Goal: Task Accomplishment & Management: Manage account settings

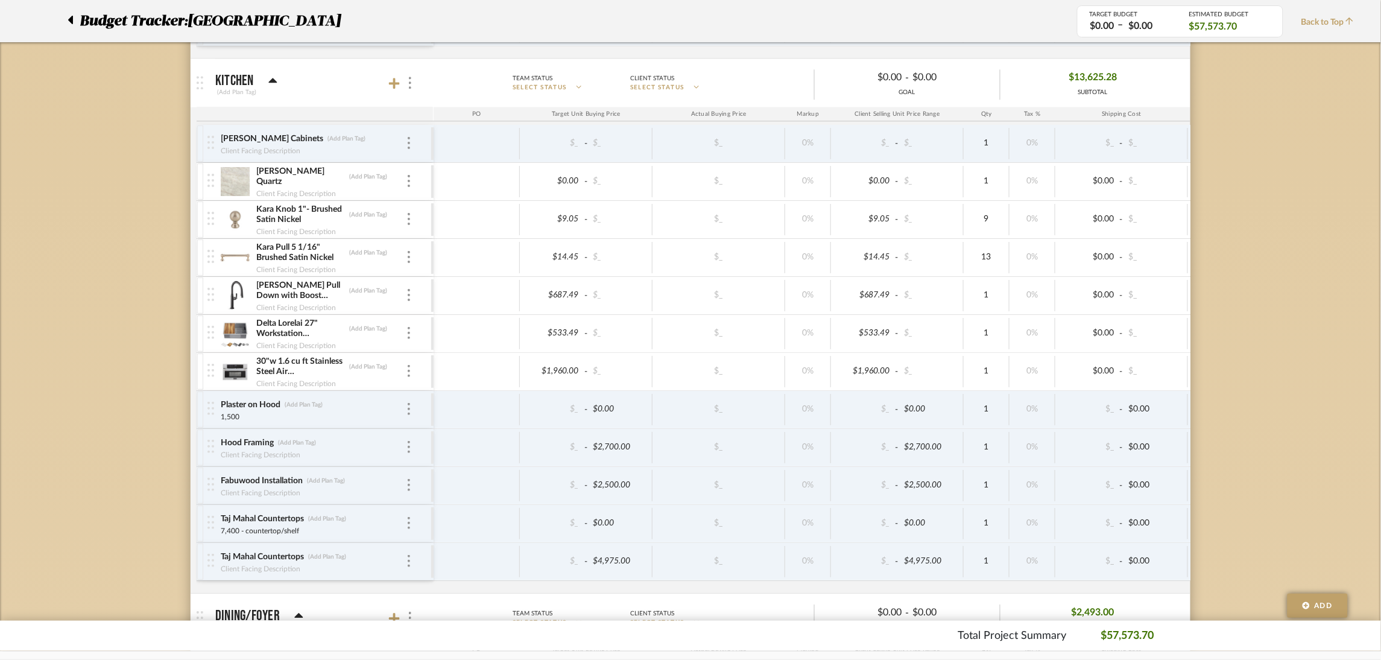
scroll to position [1085, 0]
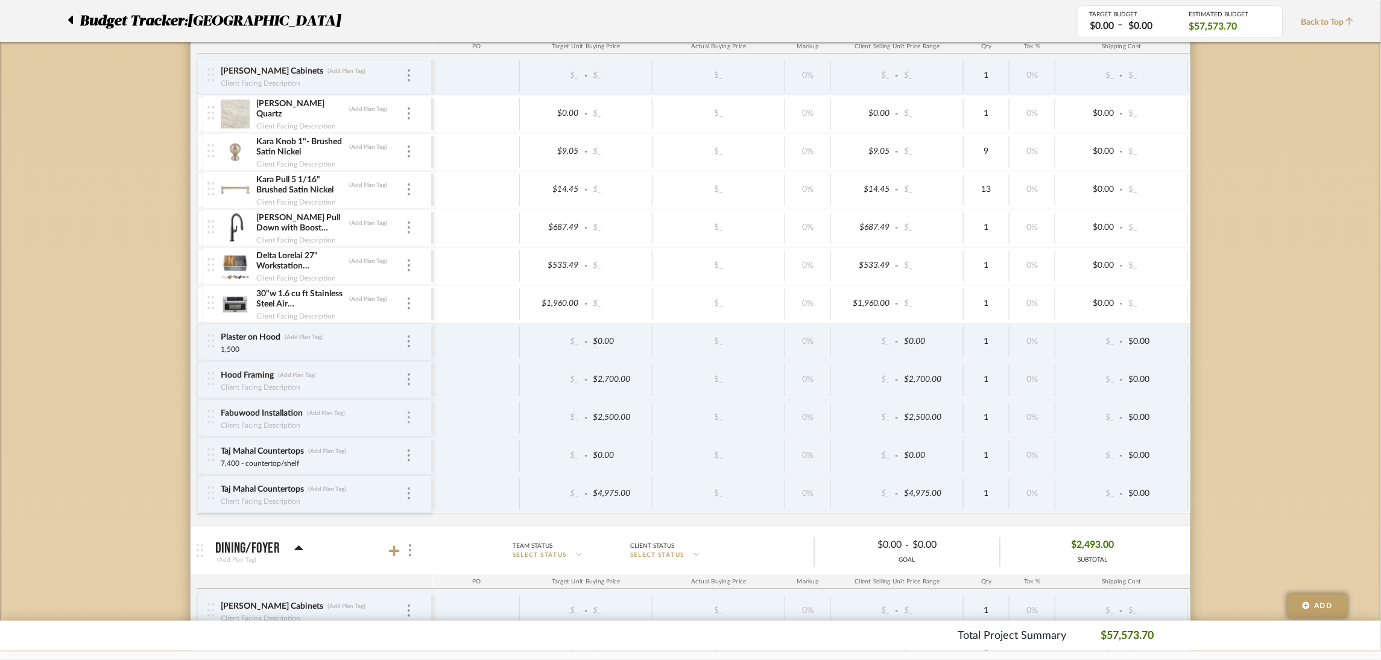
click at [409, 421] on img at bounding box center [409, 417] width 2 height 12
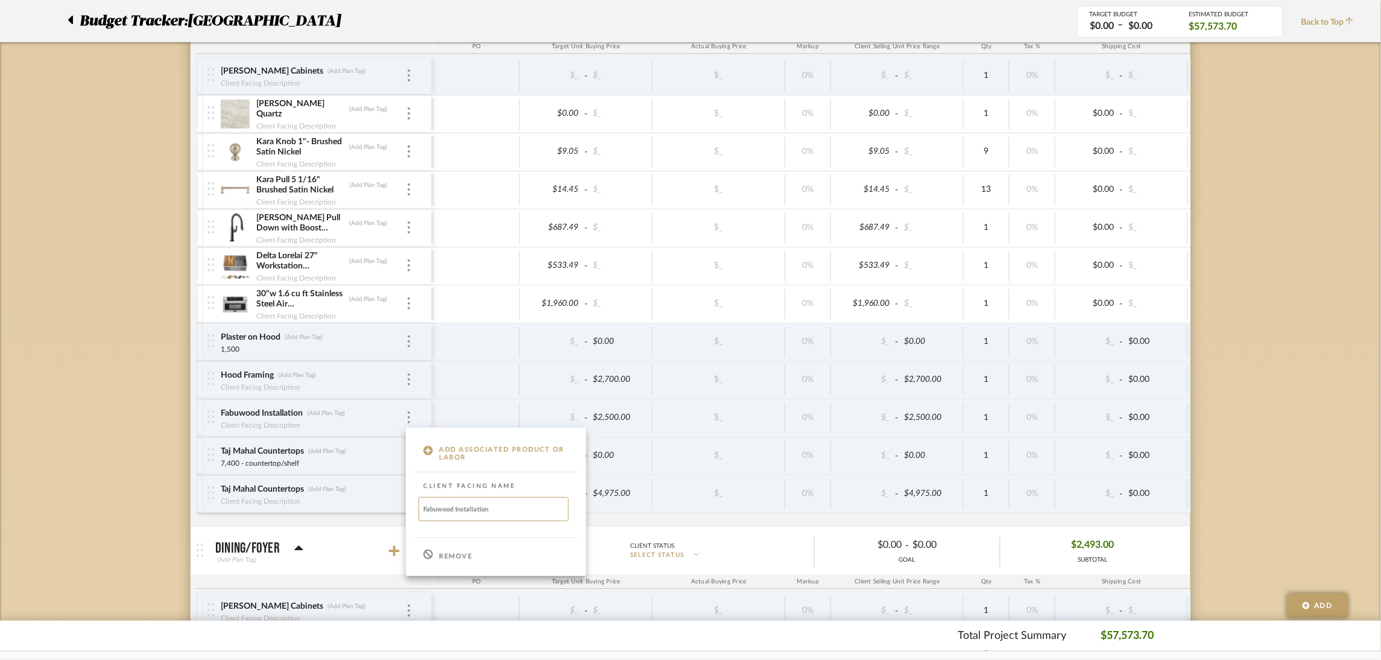
click at [487, 555] on div "Remove" at bounding box center [496, 554] width 180 height 33
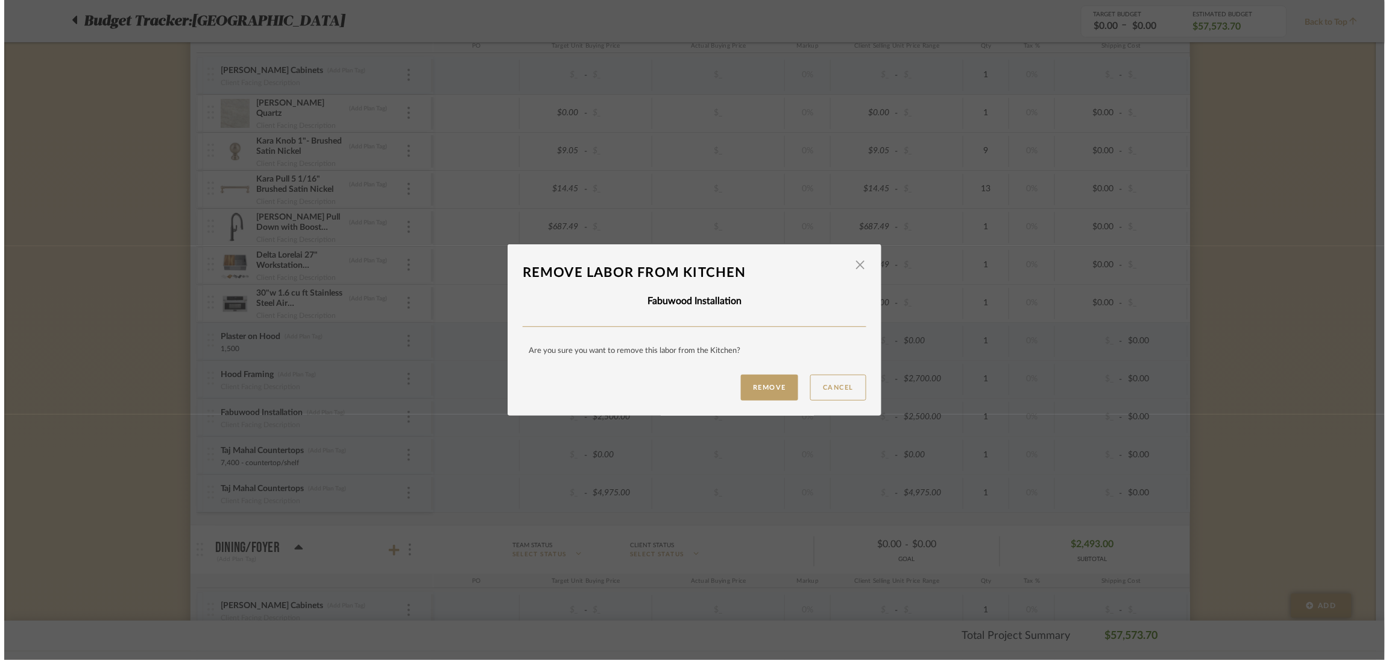
scroll to position [0, 0]
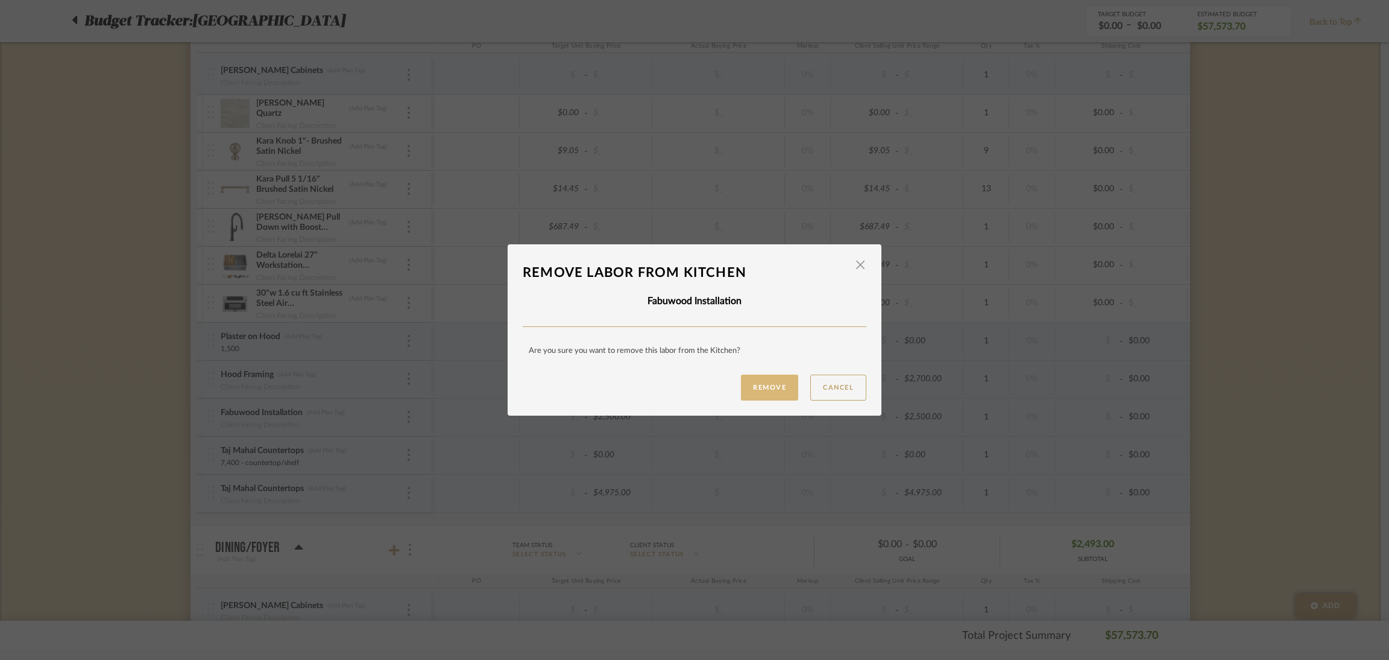
click at [757, 387] on button "Remove" at bounding box center [769, 387] width 57 height 26
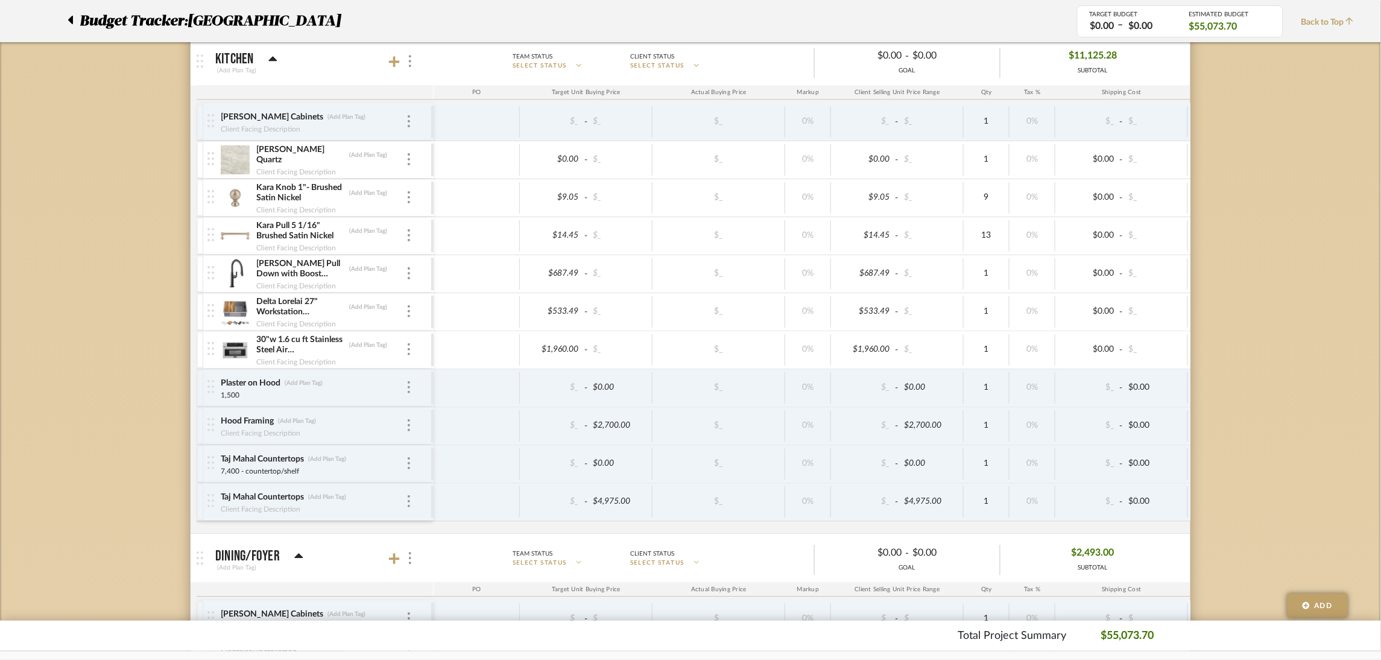
scroll to position [994, 0]
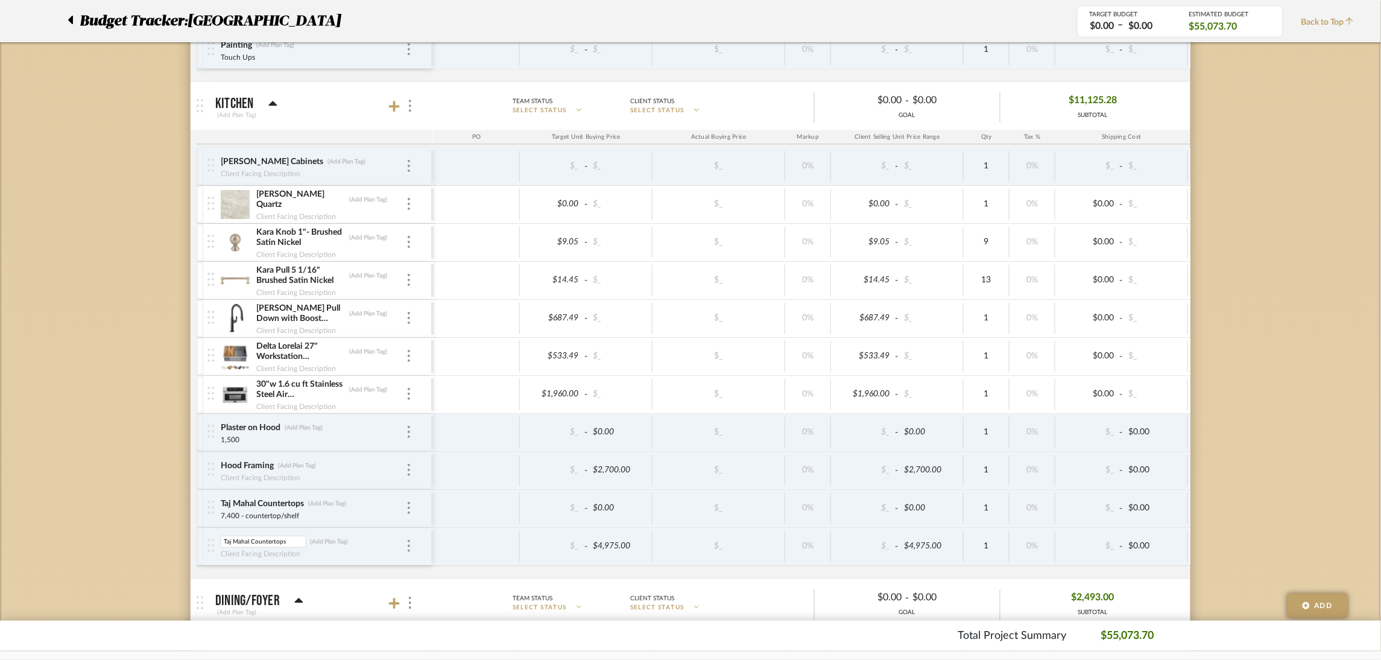
click at [274, 546] on input "Taj Mahal Countertops" at bounding box center [263, 541] width 86 height 12
type input "EQ Taj Silk"
type input "includes dining"
type input "6395"
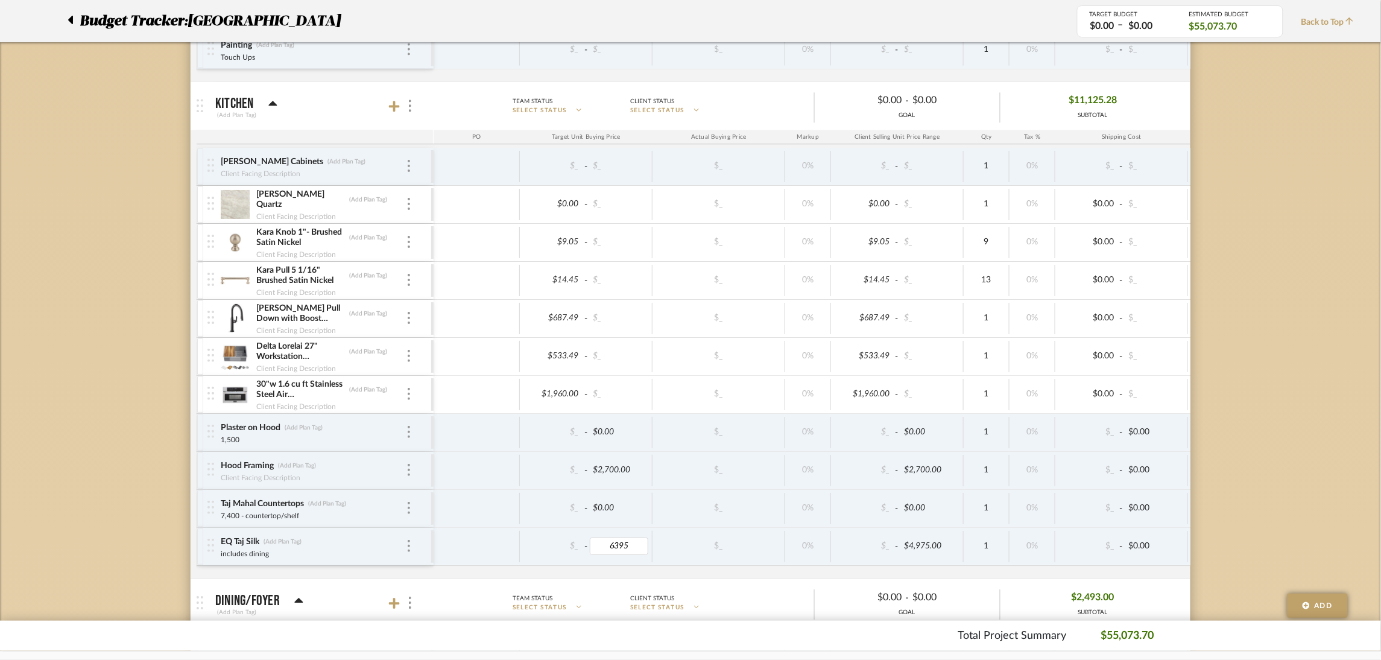
click at [274, 504] on input "Taj Mahal Countertops" at bounding box center [263, 503] width 86 height 12
type input "Black Pearl"
click at [257, 519] on input "7,400 - countertop/shelf" at bounding box center [267, 516] width 94 height 12
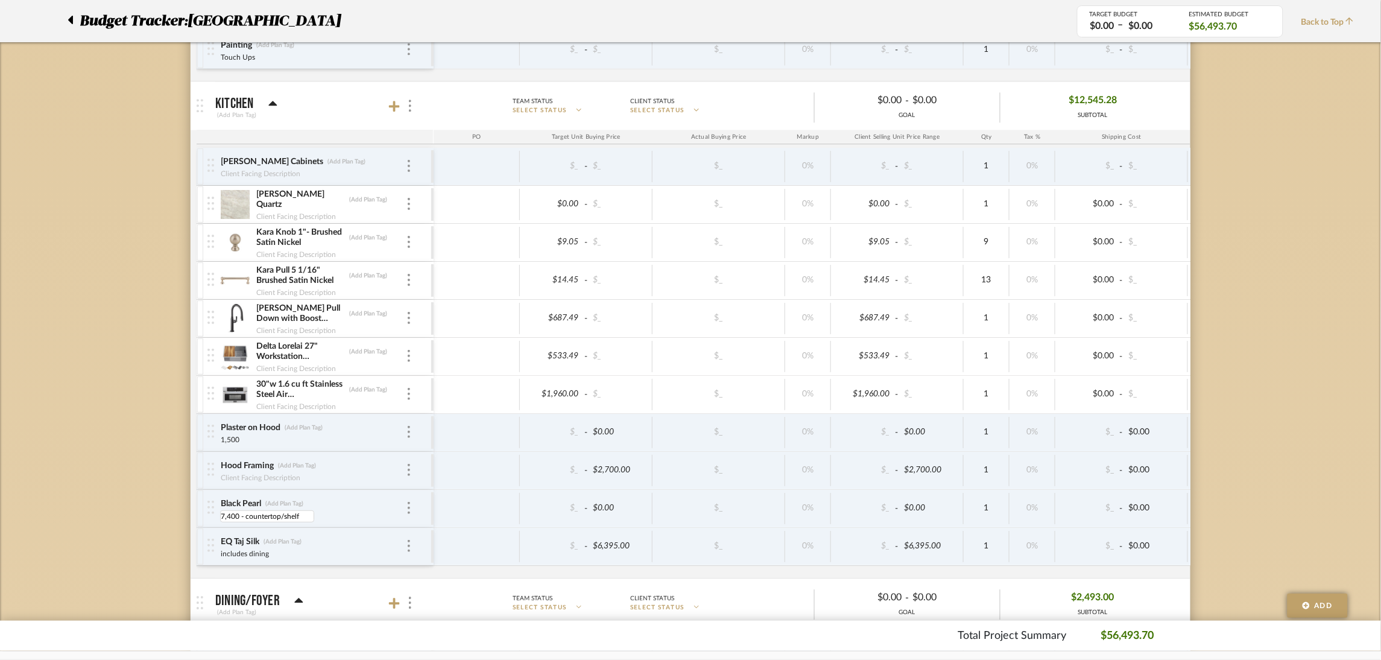
click at [257, 519] on input "7,400 - countertop/shelf" at bounding box center [267, 516] width 94 height 12
type input "includes dining 4,789"
type input "includes dining 7,903"
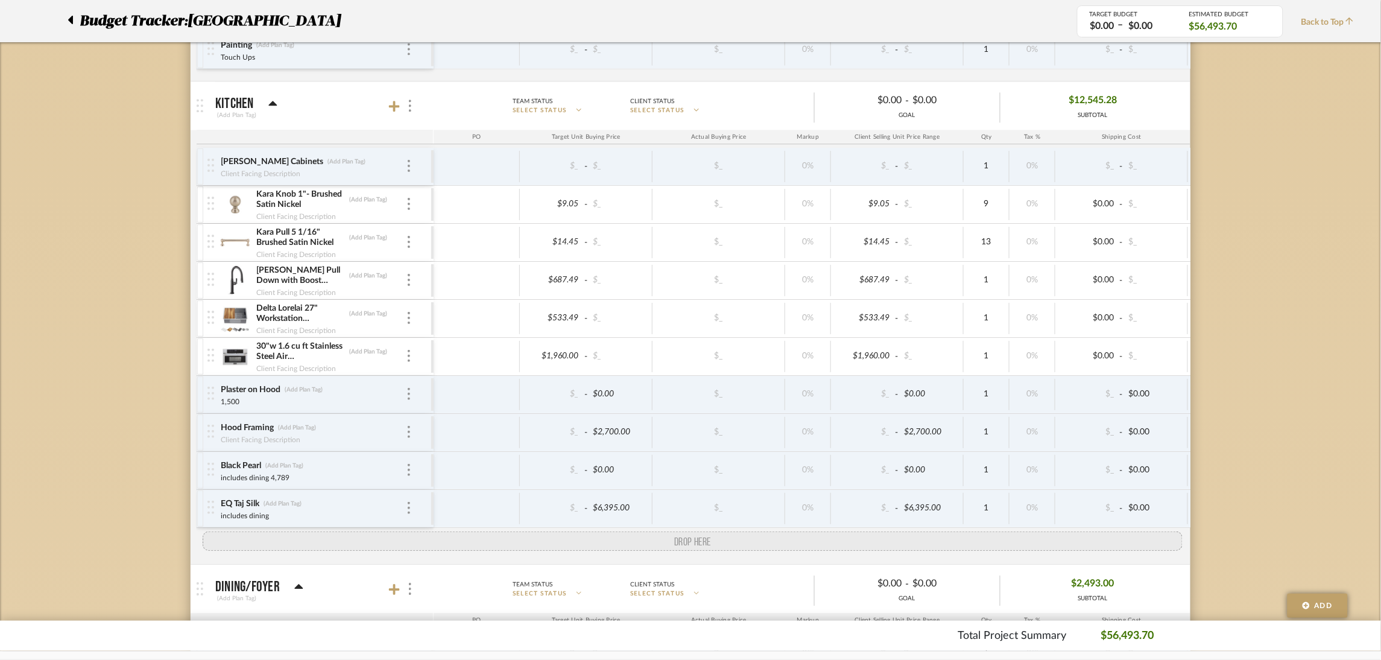
drag, startPoint x: 210, startPoint y: 204, endPoint x: 210, endPoint y: 533, distance: 329.2
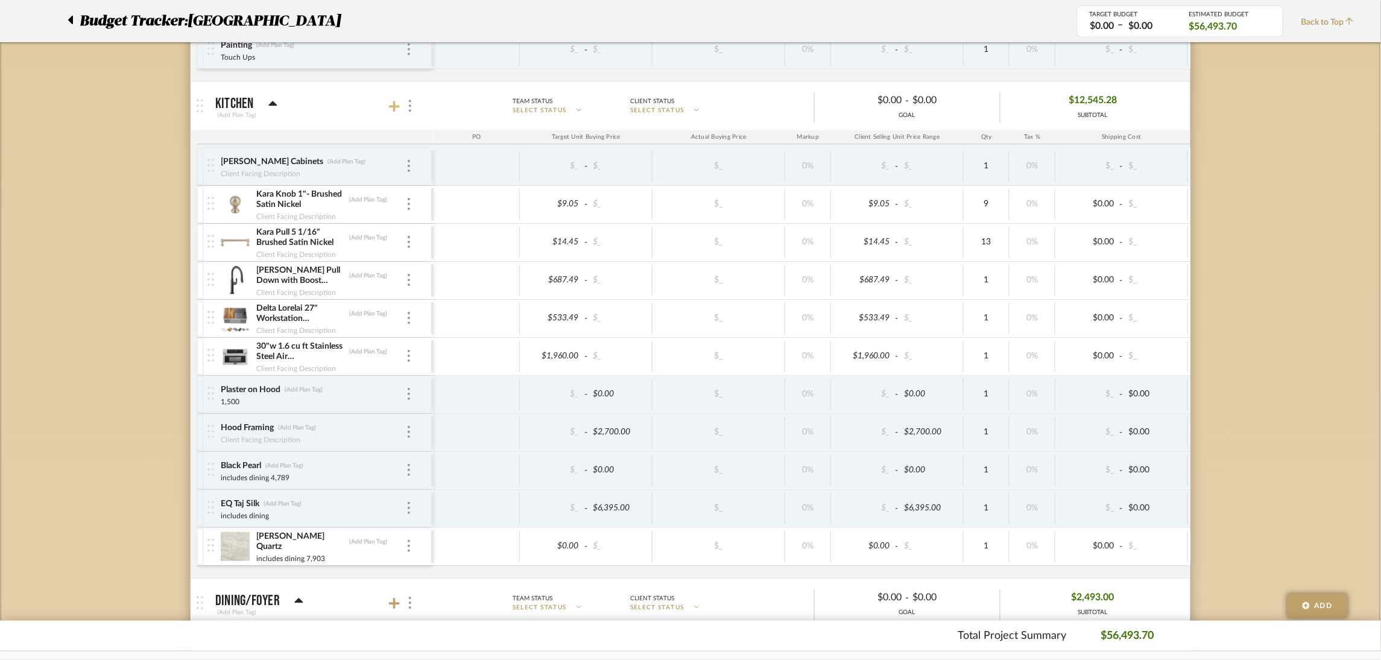
click at [390, 105] on icon at bounding box center [394, 106] width 11 height 12
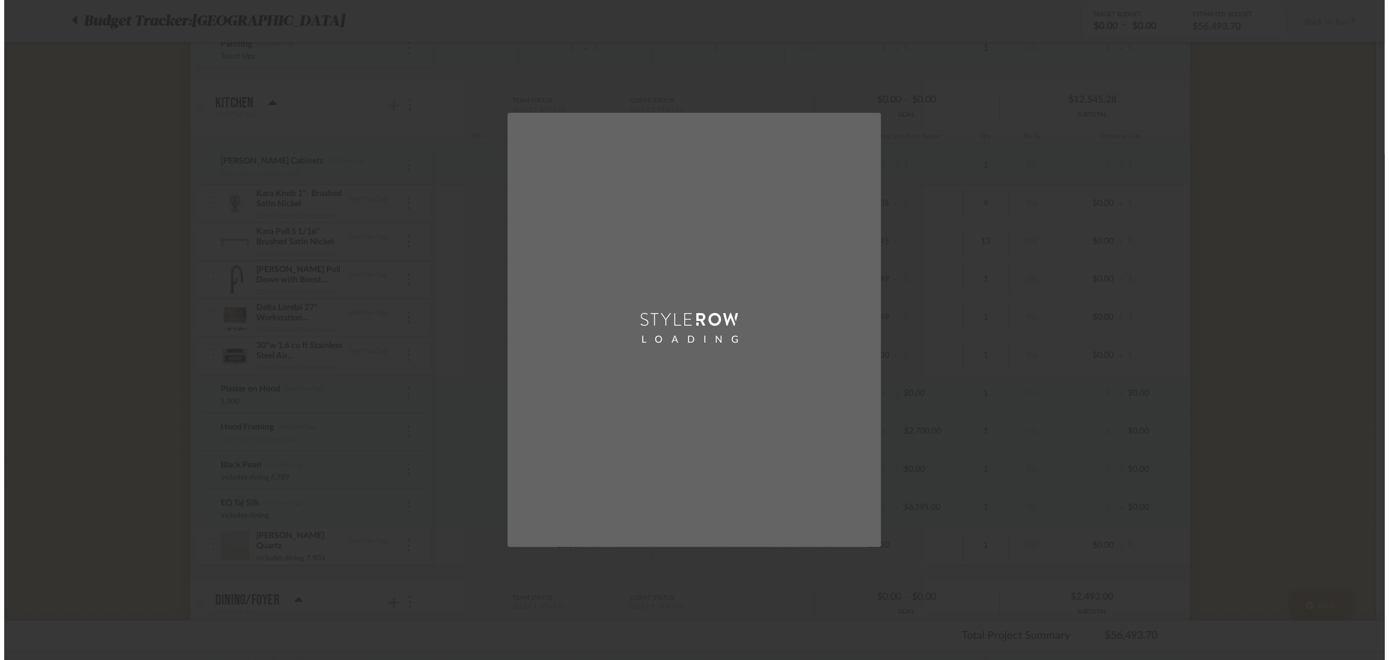
scroll to position [0, 0]
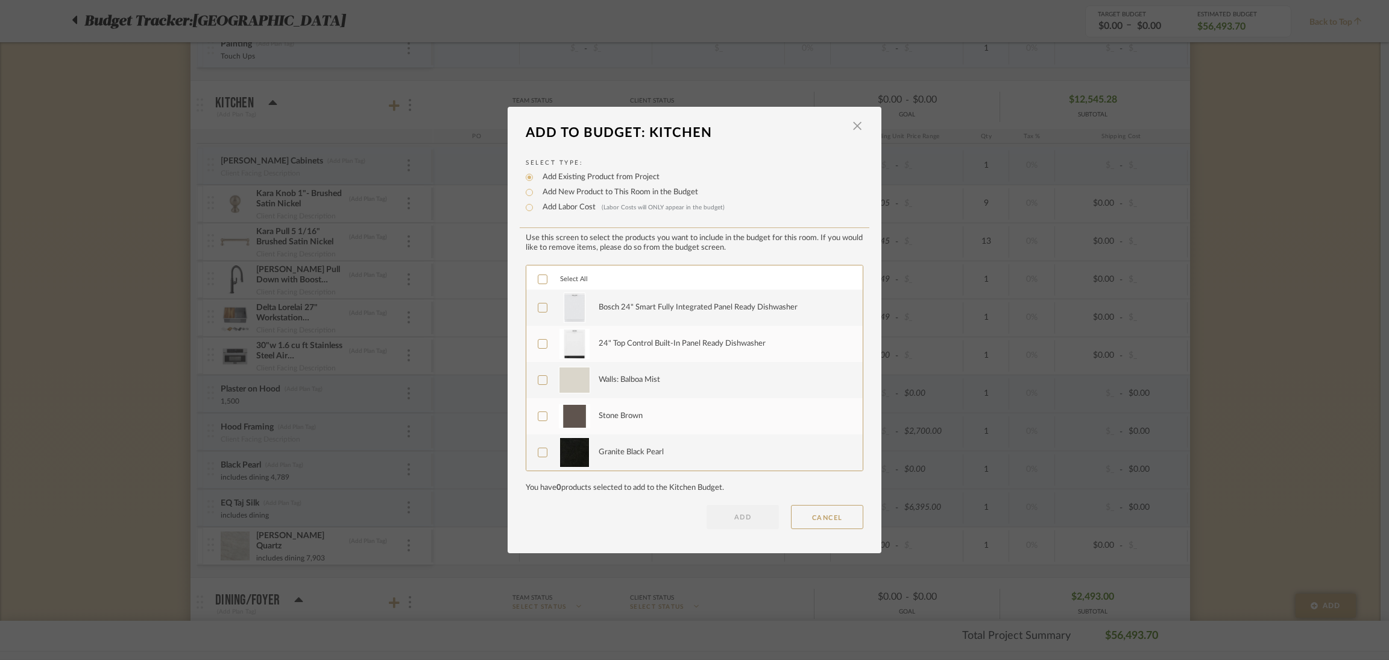
click at [639, 450] on div "Granite Black Pearl" at bounding box center [631, 452] width 65 height 12
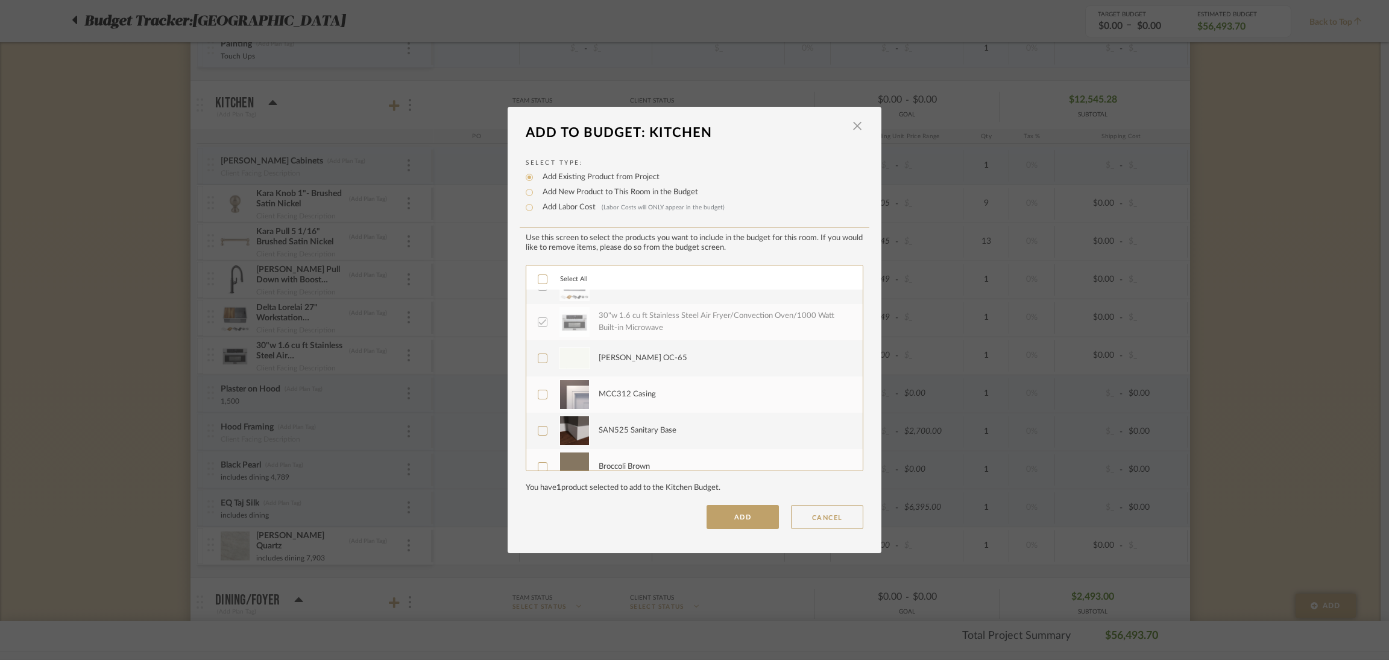
scroll to position [434, 0]
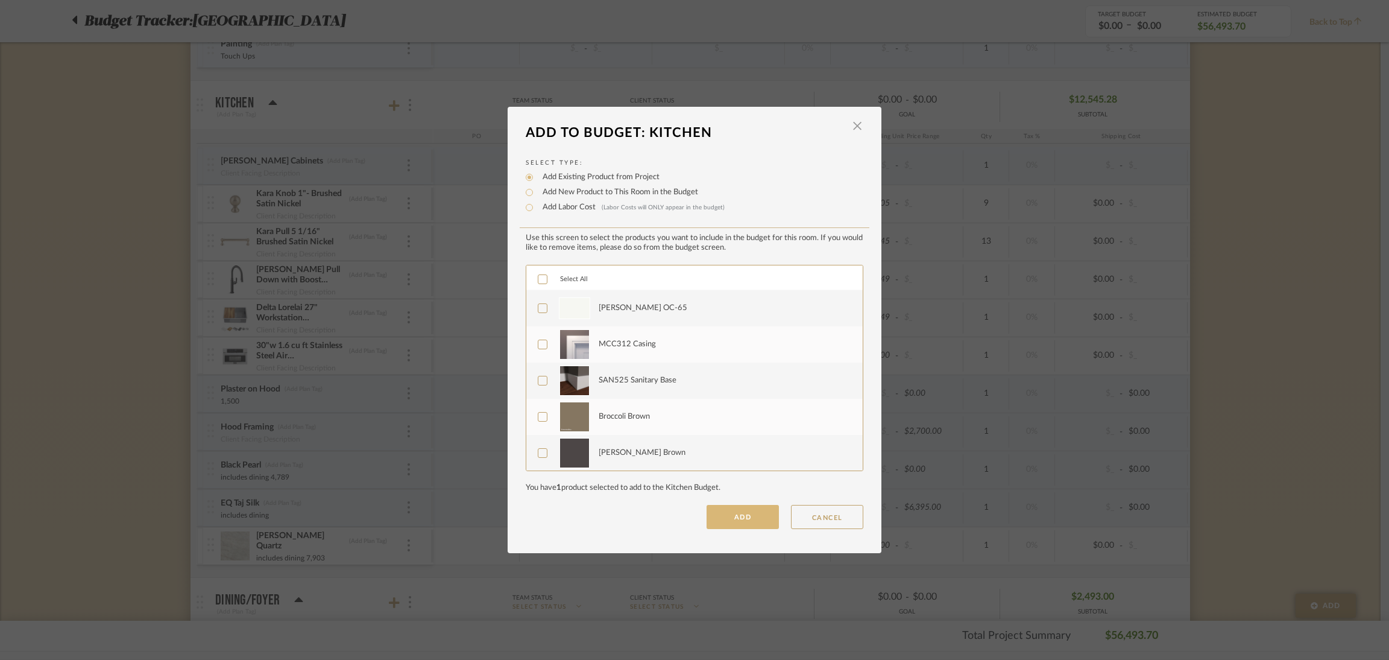
click at [727, 518] on button "ADD" at bounding box center [743, 517] width 72 height 24
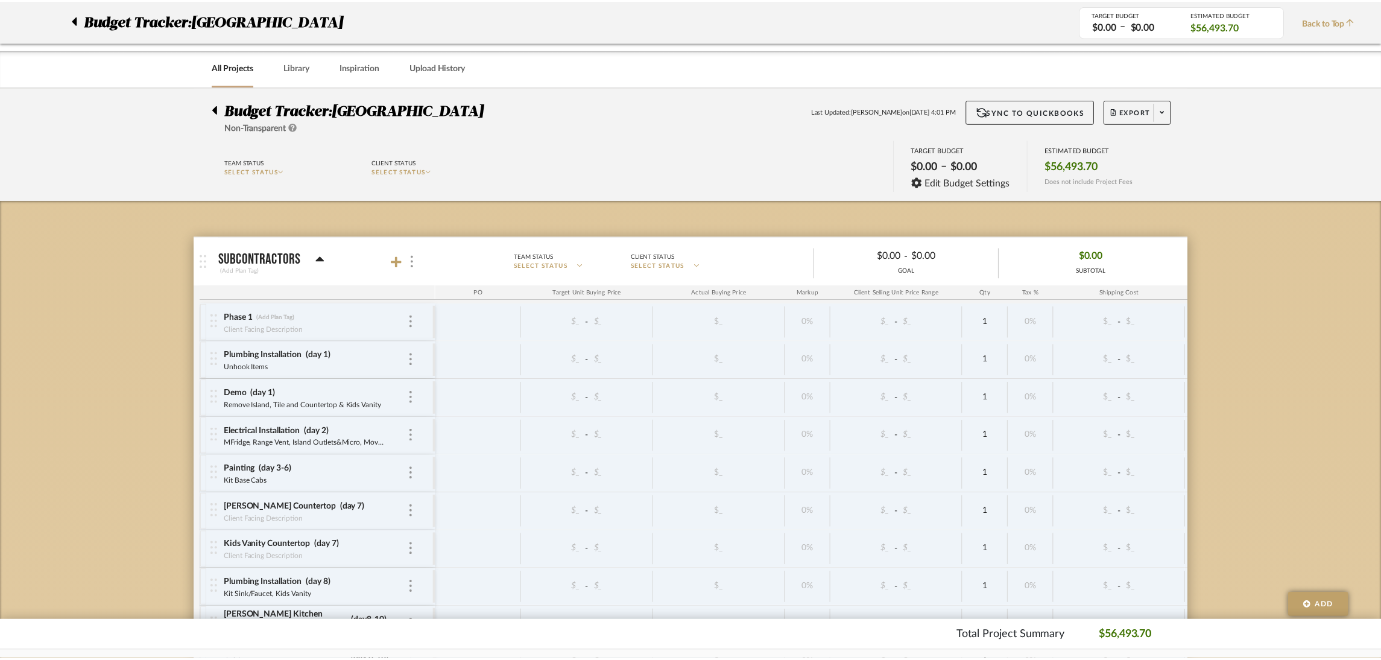
scroll to position [994, 0]
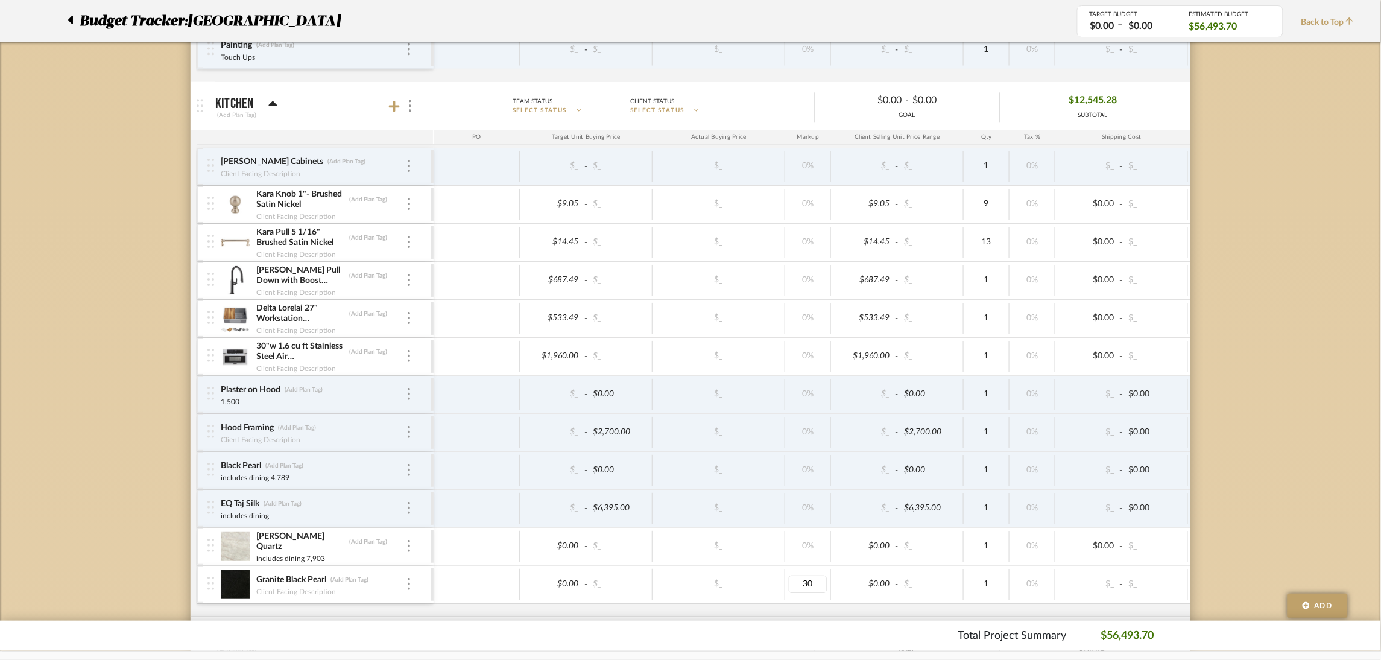
type input "0"
type input "includes dining 4,789"
click at [251, 466] on input "Black Pearl" at bounding box center [263, 465] width 86 height 12
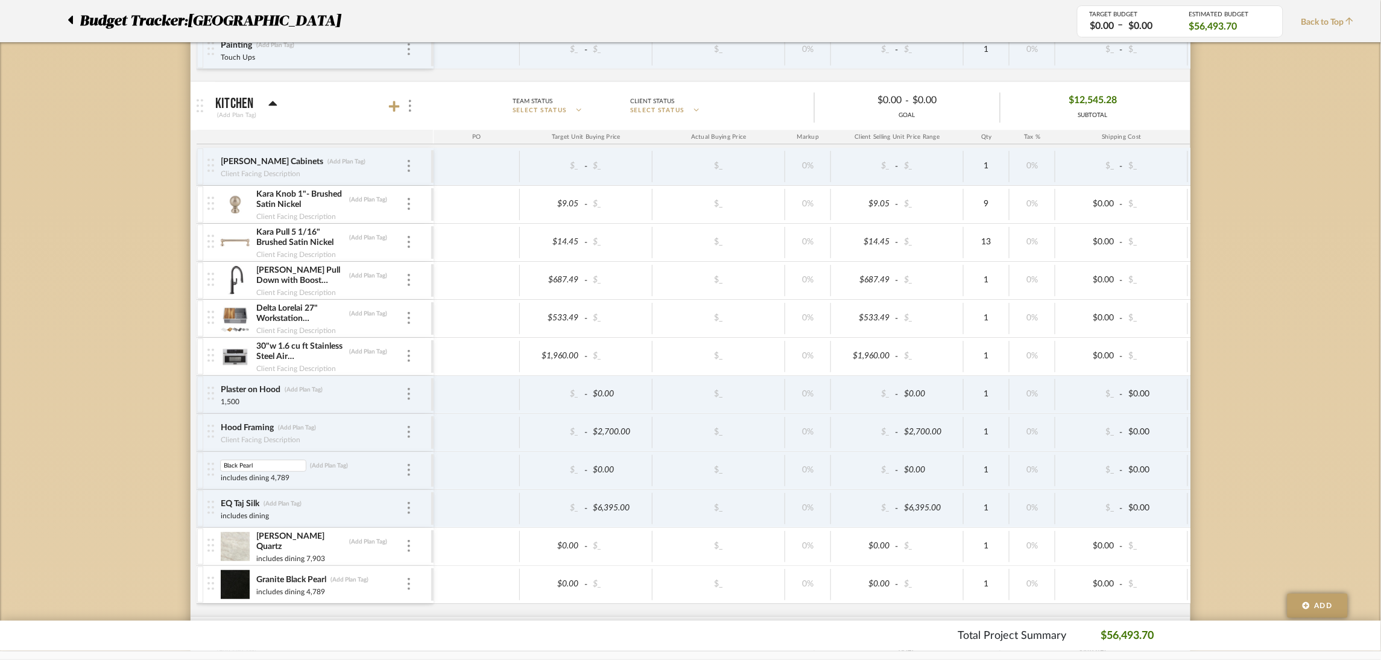
click at [251, 466] on input "Black Pearl" at bounding box center [263, 465] width 86 height 12
type input "Black Absolute"
type input "includes dining 5,973"
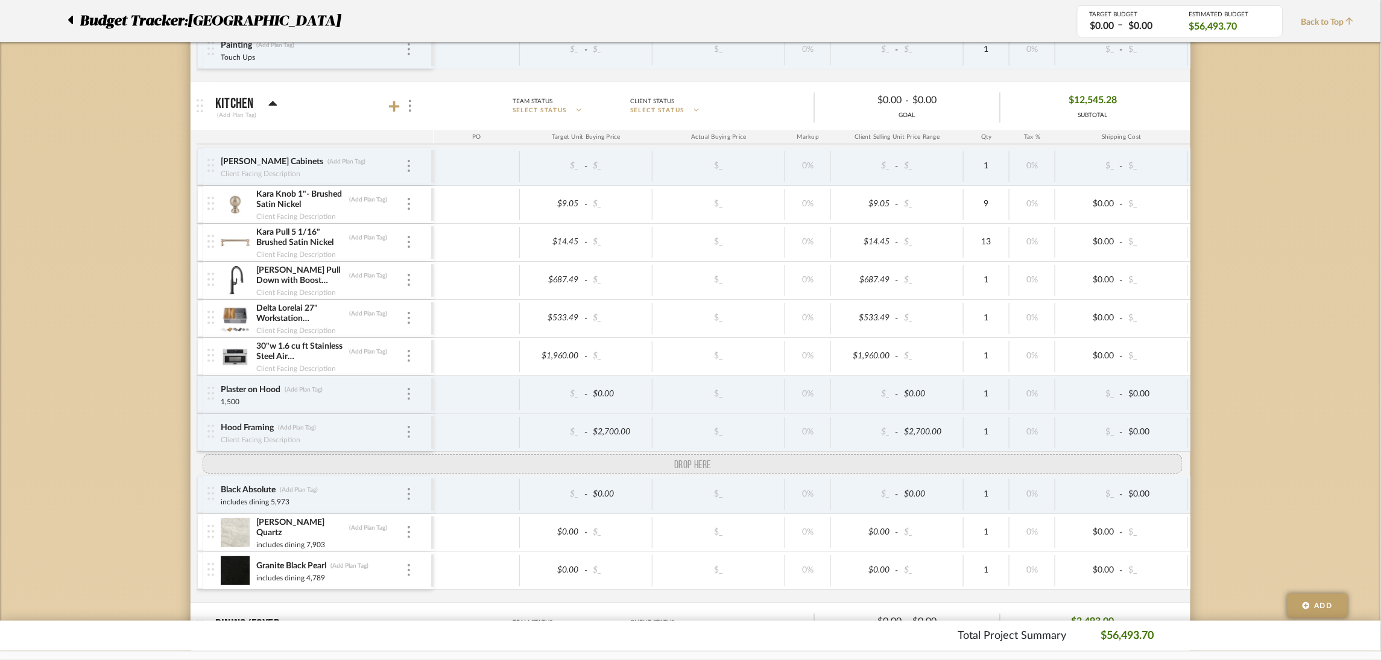
drag, startPoint x: 209, startPoint y: 511, endPoint x: 208, endPoint y: 473, distance: 38.0
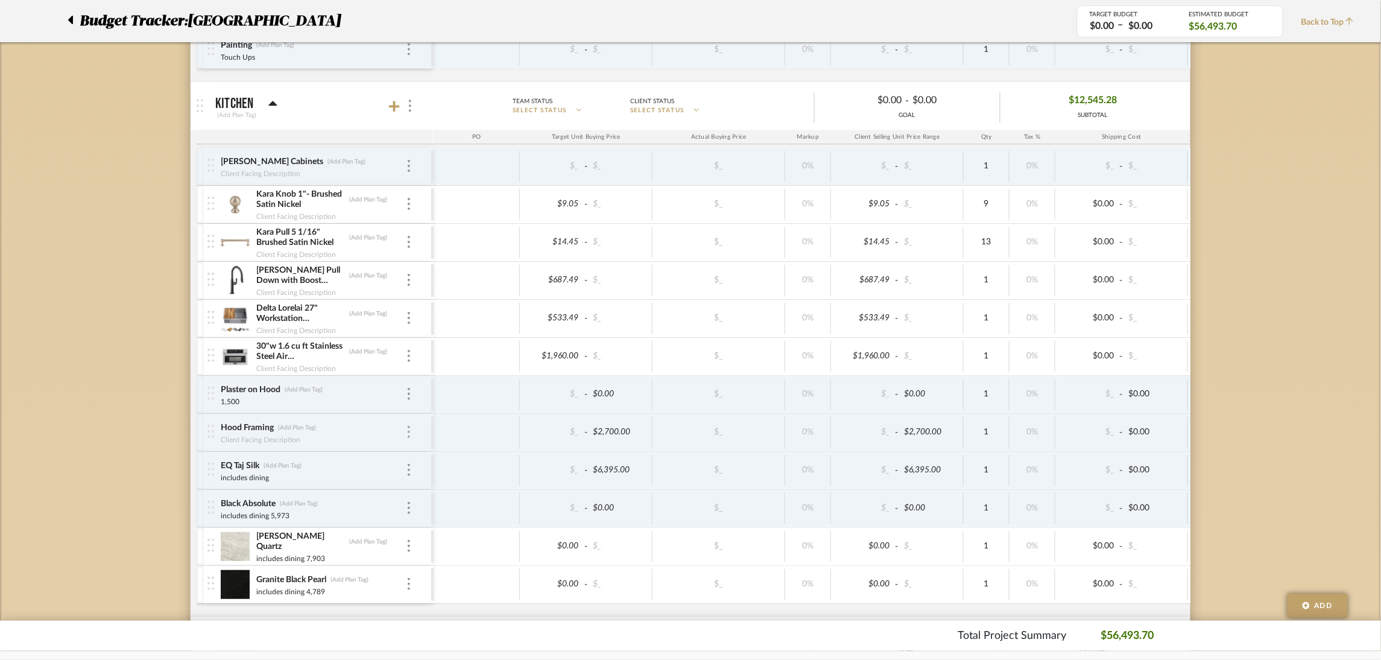
click at [406, 432] on div at bounding box center [409, 432] width 6 height 13
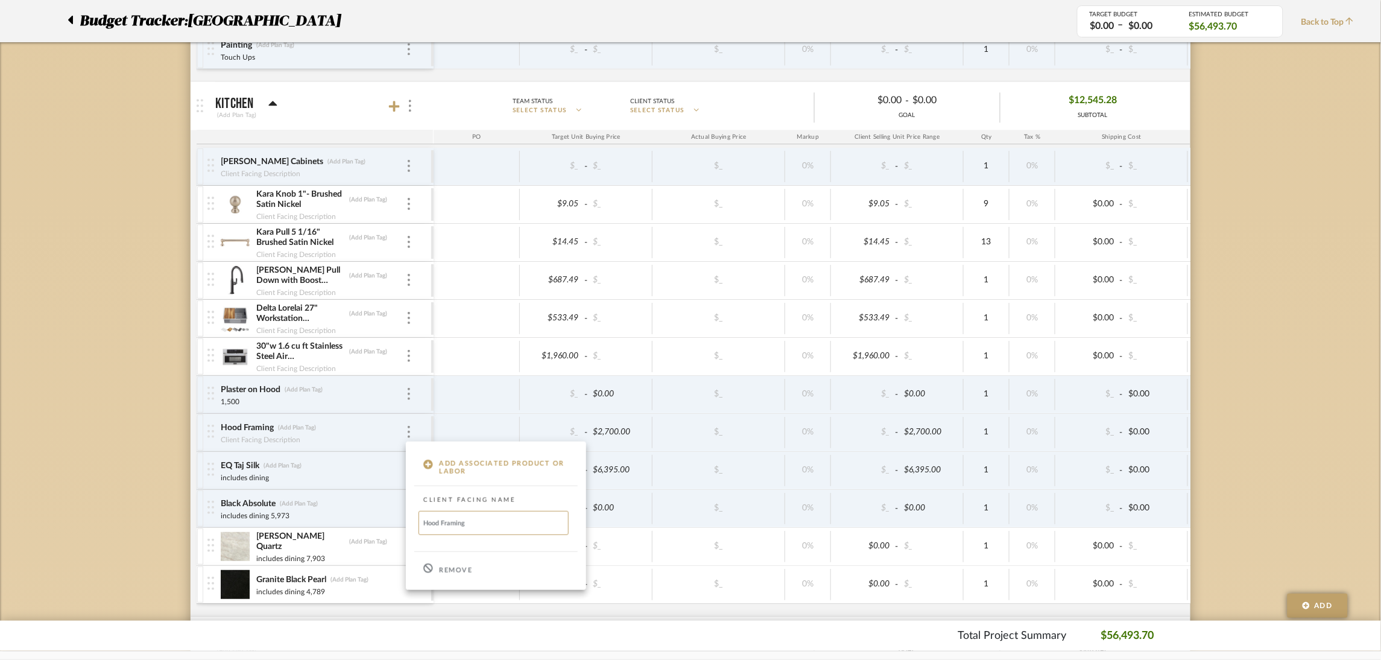
click at [448, 571] on p "Remove" at bounding box center [455, 570] width 33 height 8
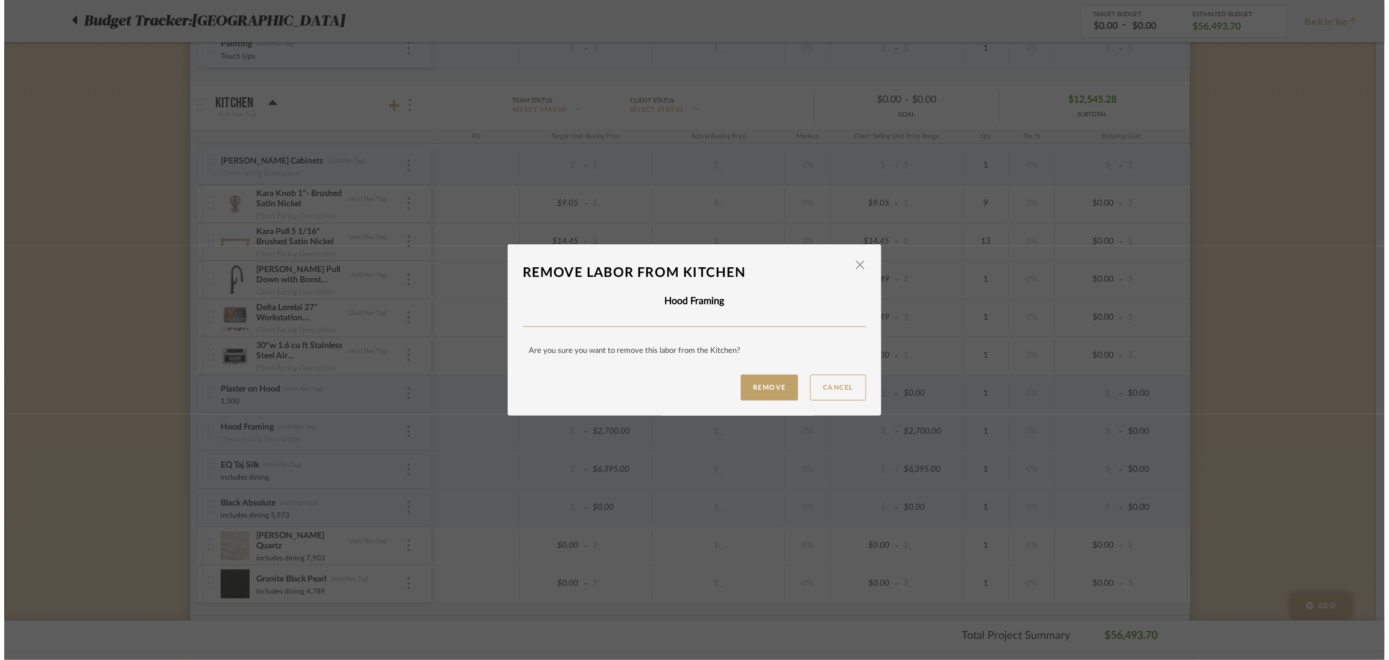
scroll to position [0, 0]
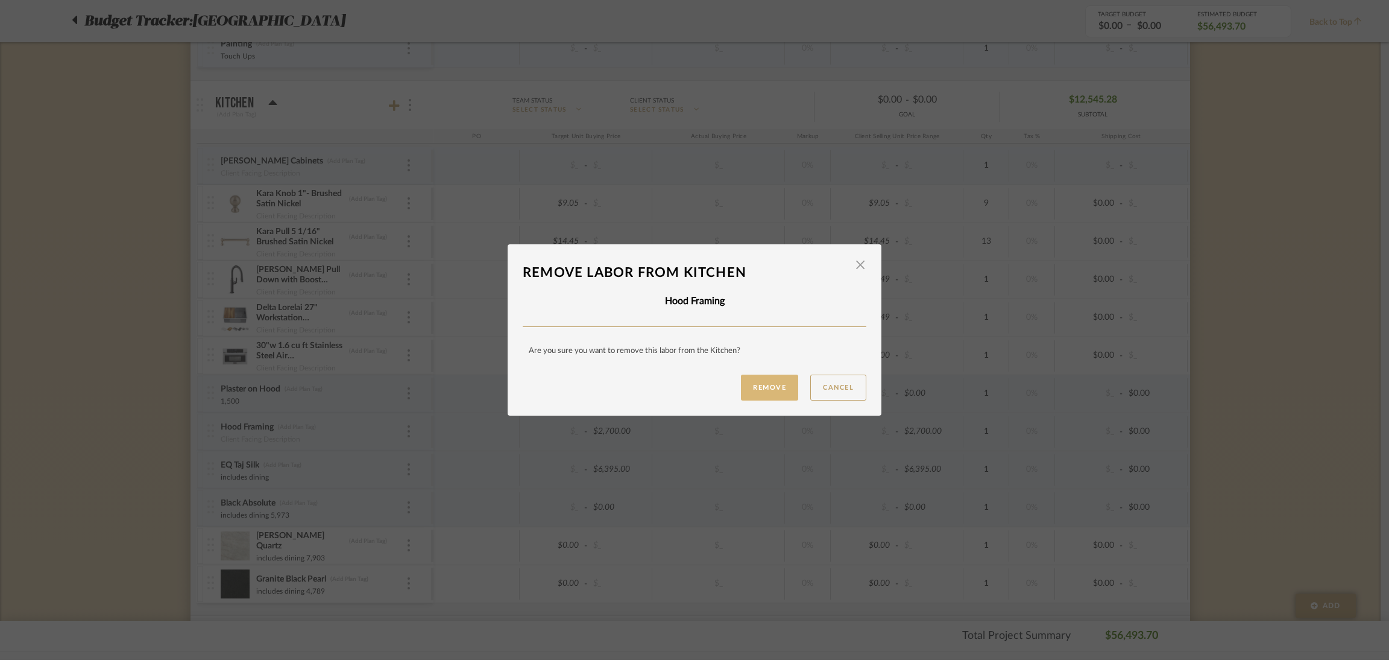
click at [769, 389] on button "Remove" at bounding box center [769, 387] width 57 height 26
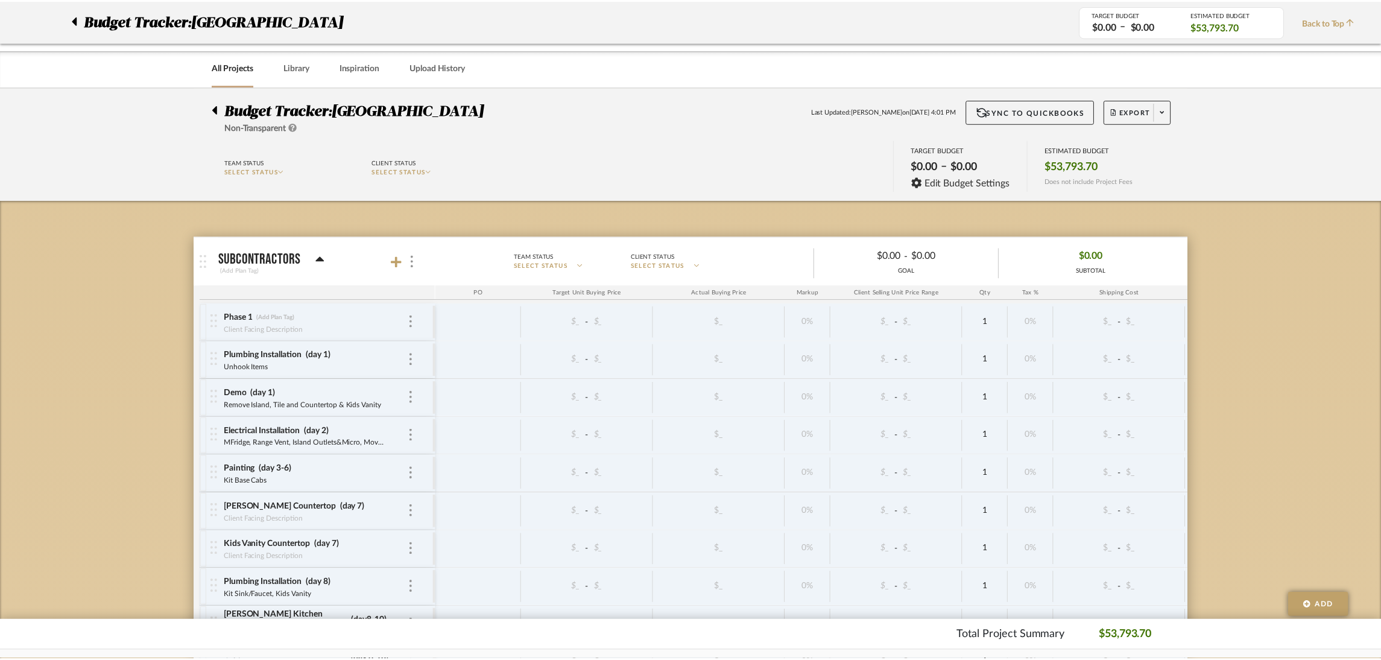
scroll to position [994, 0]
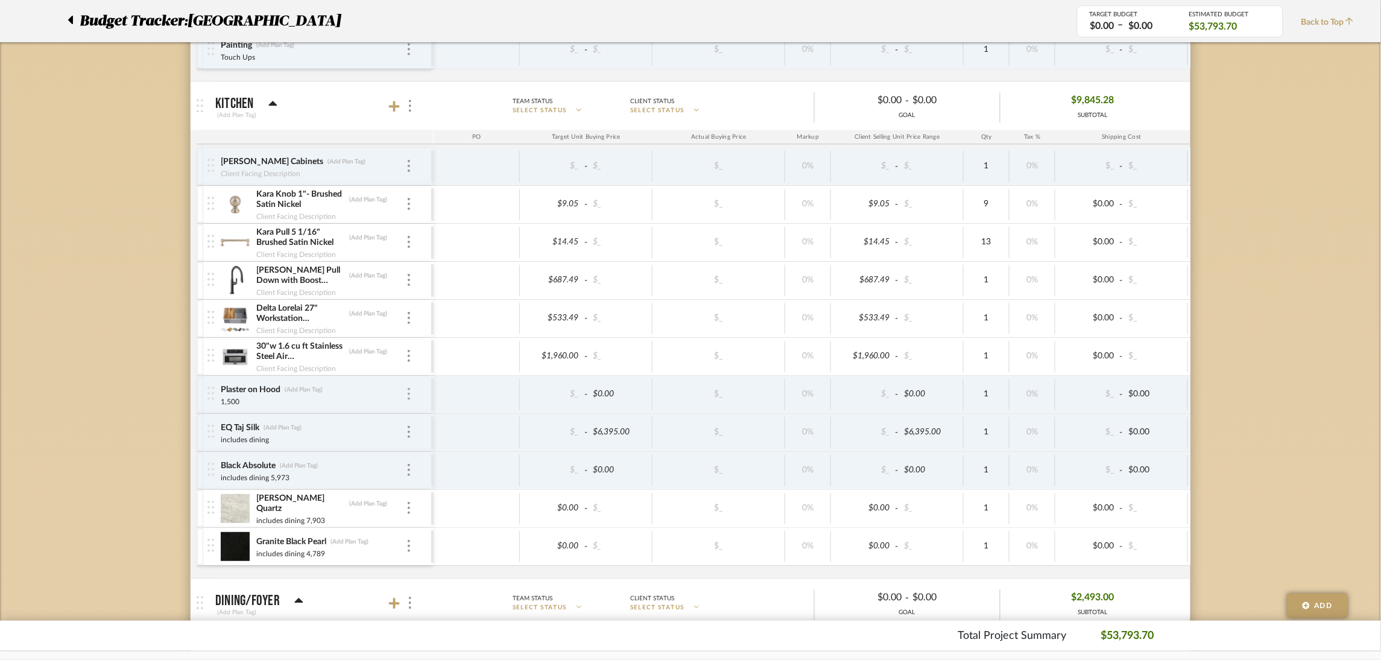
click at [408, 394] on img at bounding box center [409, 394] width 2 height 12
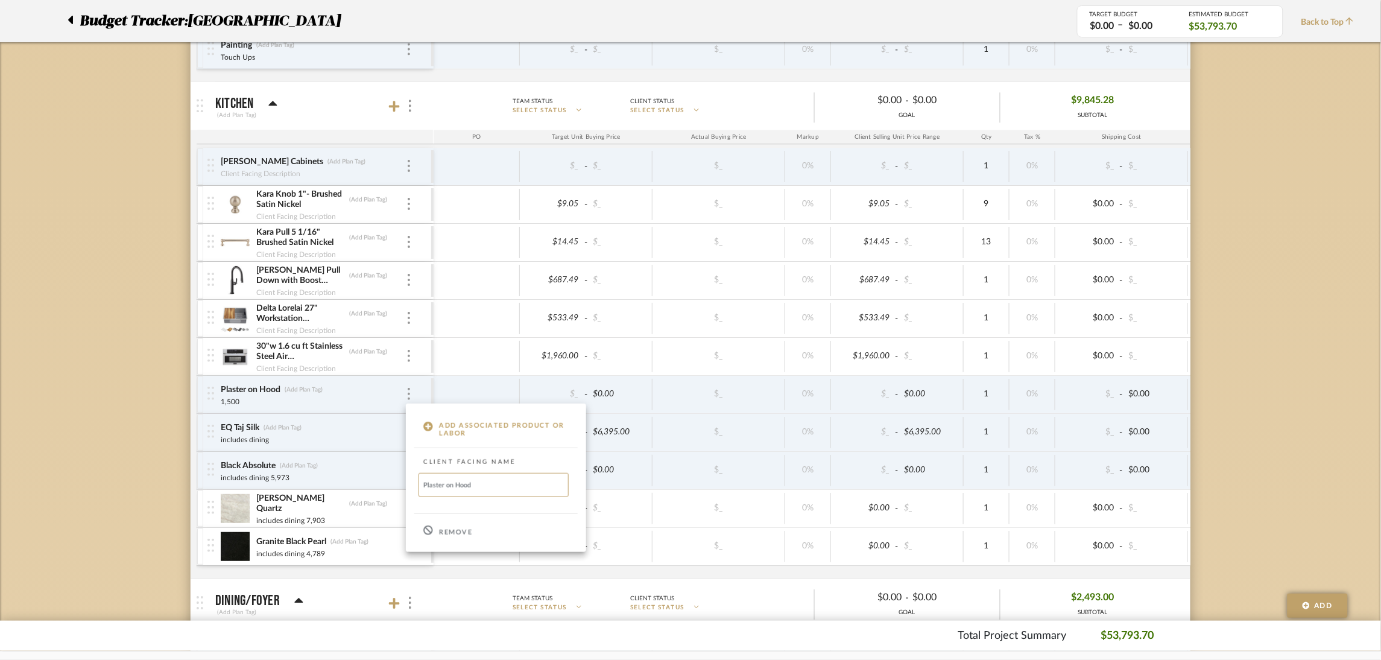
click at [458, 529] on p "Remove" at bounding box center [455, 532] width 33 height 8
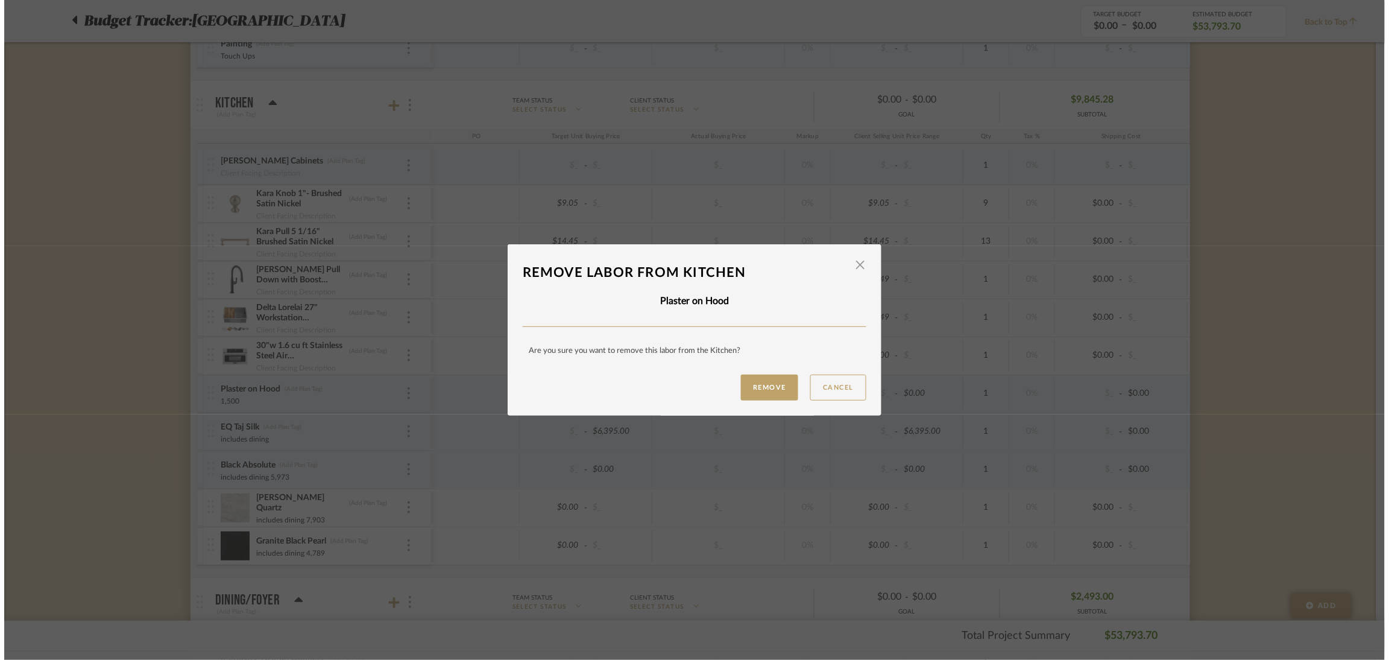
scroll to position [0, 0]
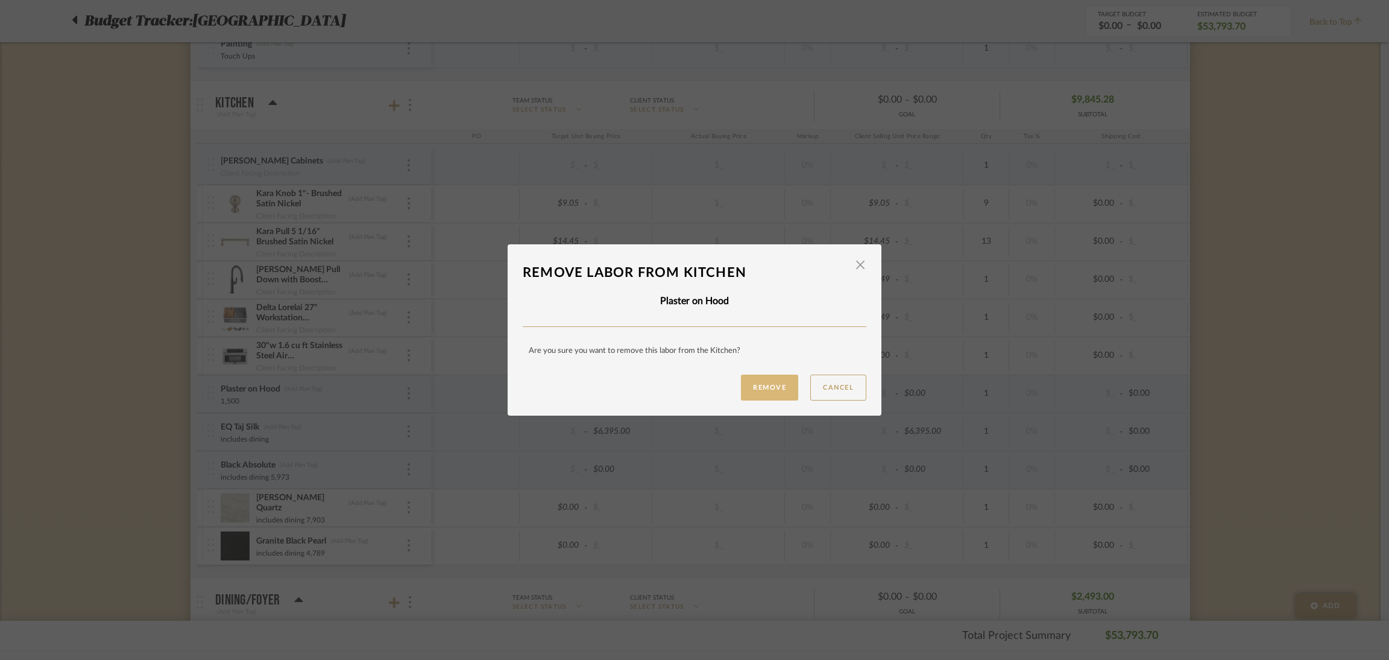
click at [771, 383] on button "Remove" at bounding box center [769, 387] width 57 height 26
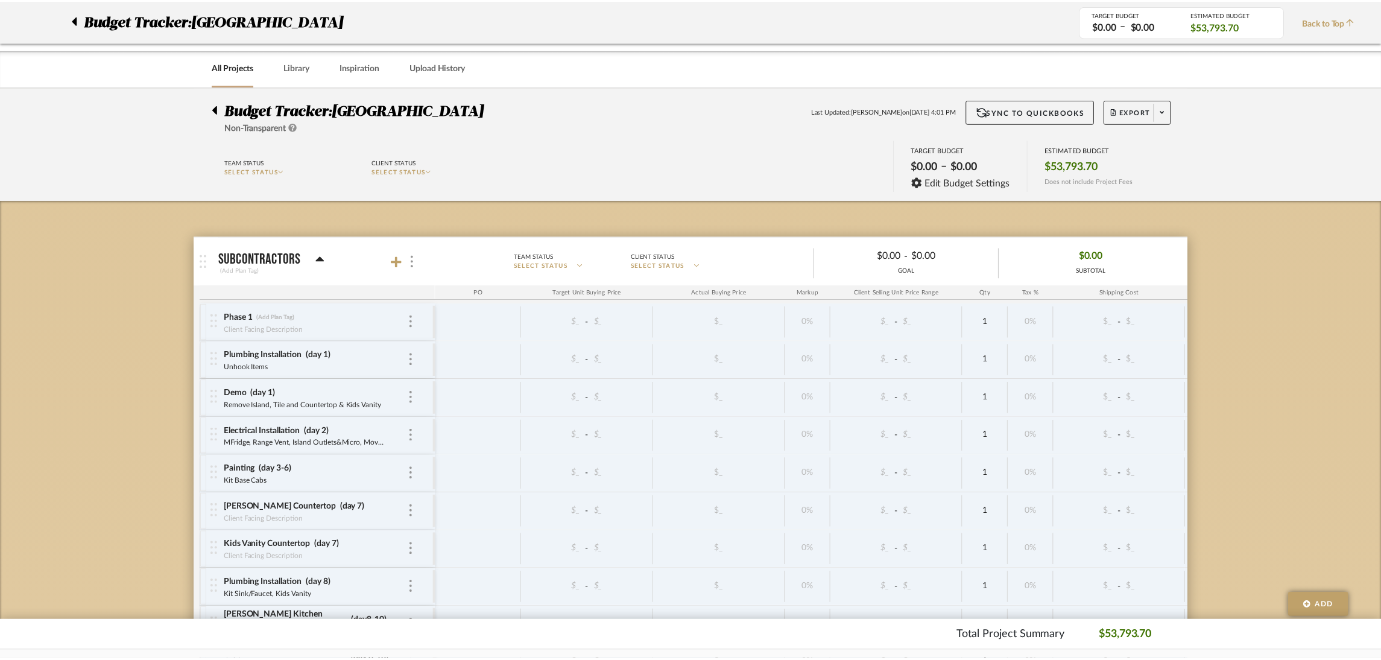
scroll to position [994, 0]
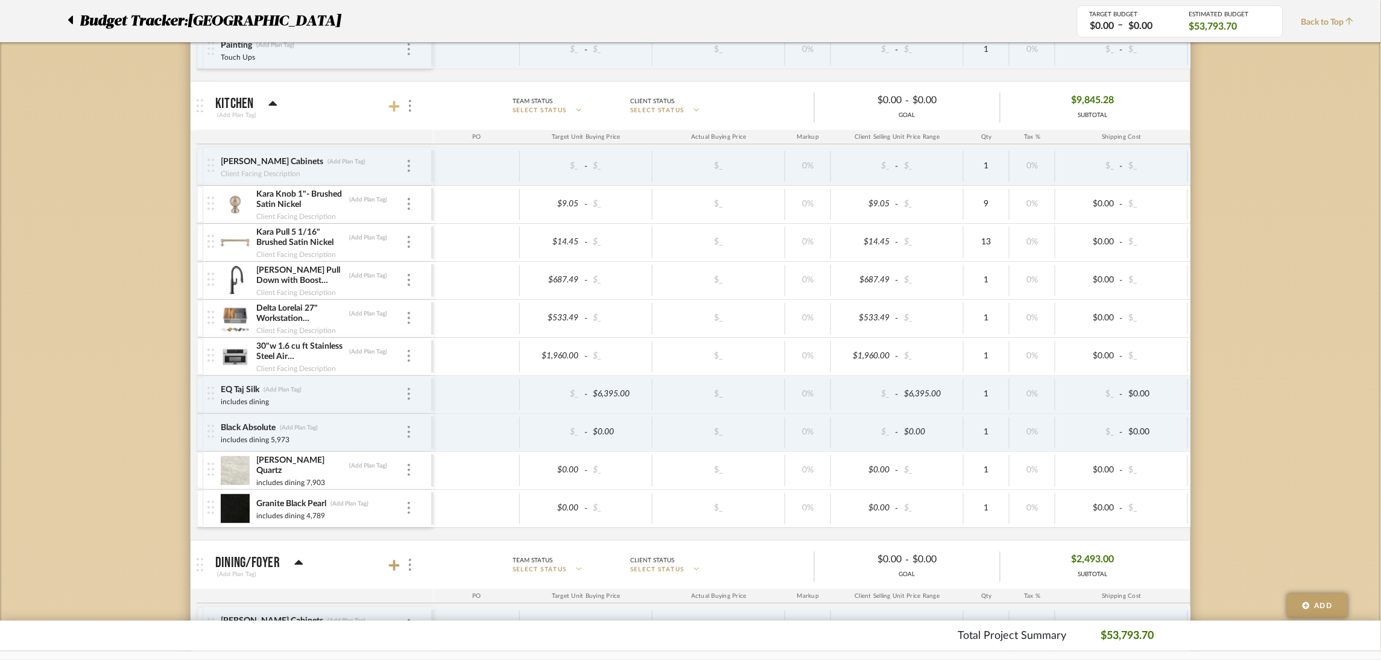
click at [390, 104] on icon at bounding box center [394, 106] width 11 height 12
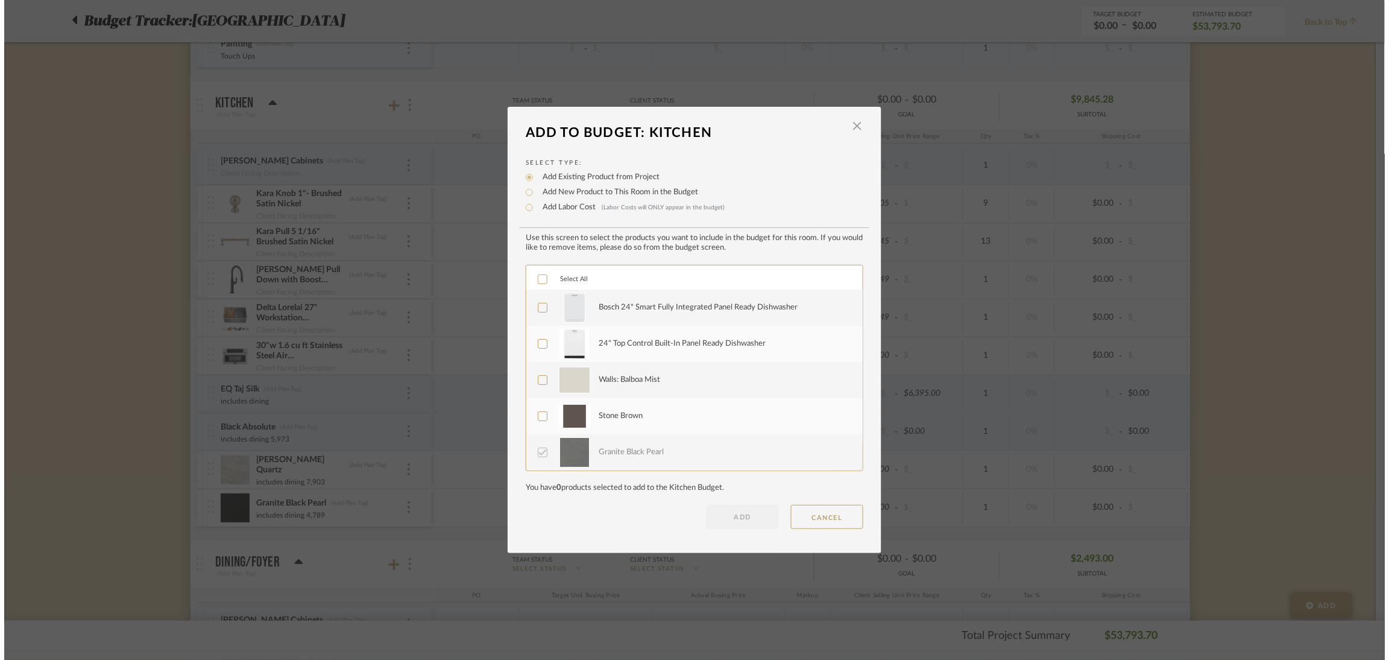
scroll to position [0, 0]
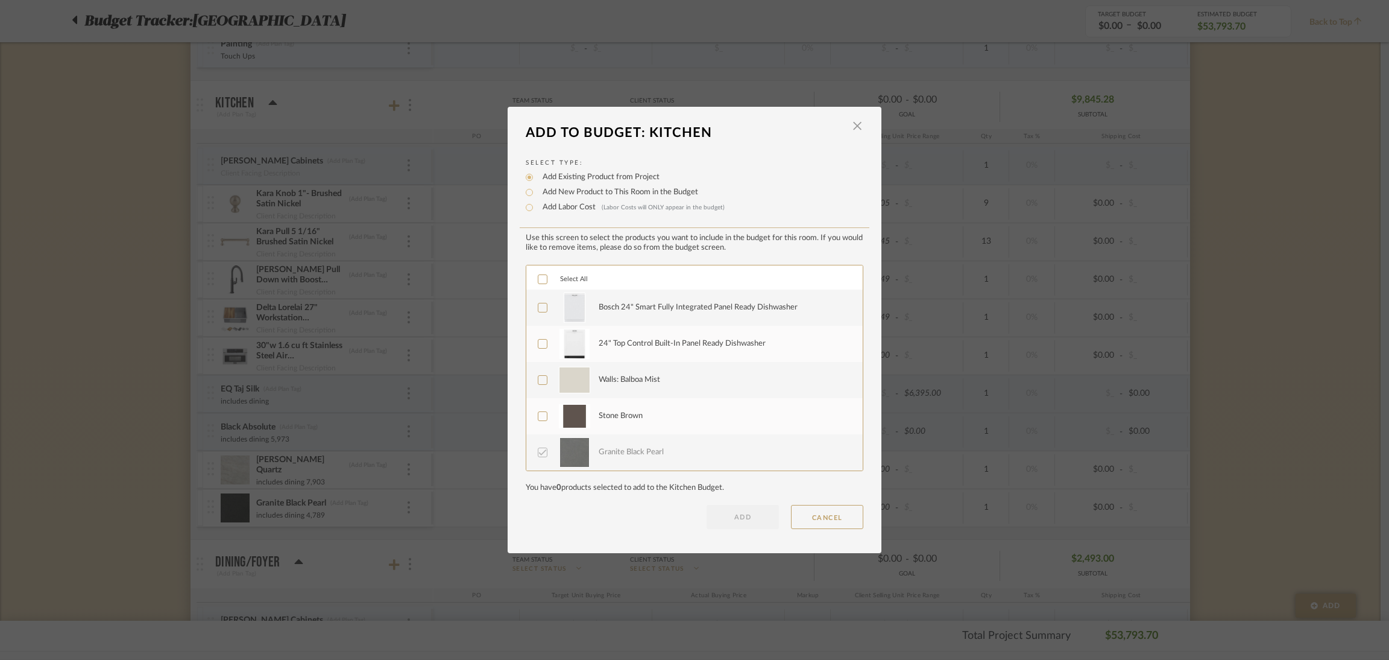
click at [663, 303] on div "Bosch 24" Smart Fully Integrated Panel Ready Dishwasher" at bounding box center [698, 307] width 199 height 12
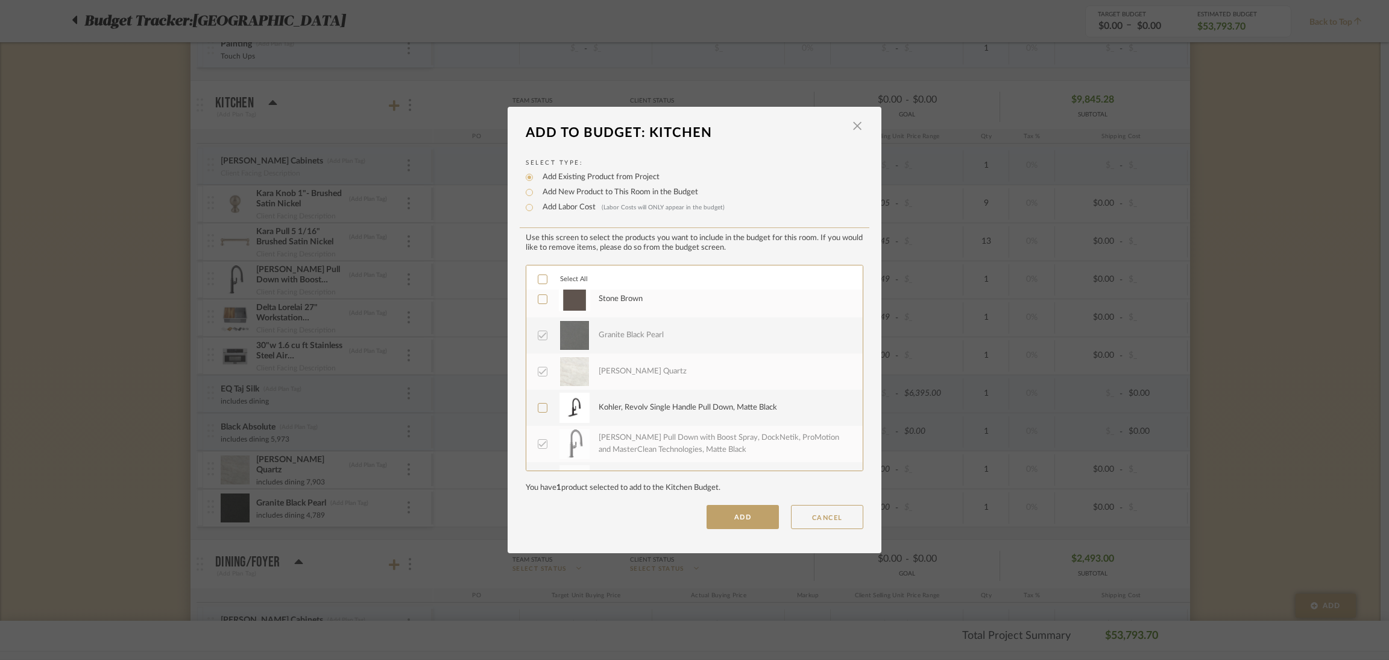
scroll to position [181, 0]
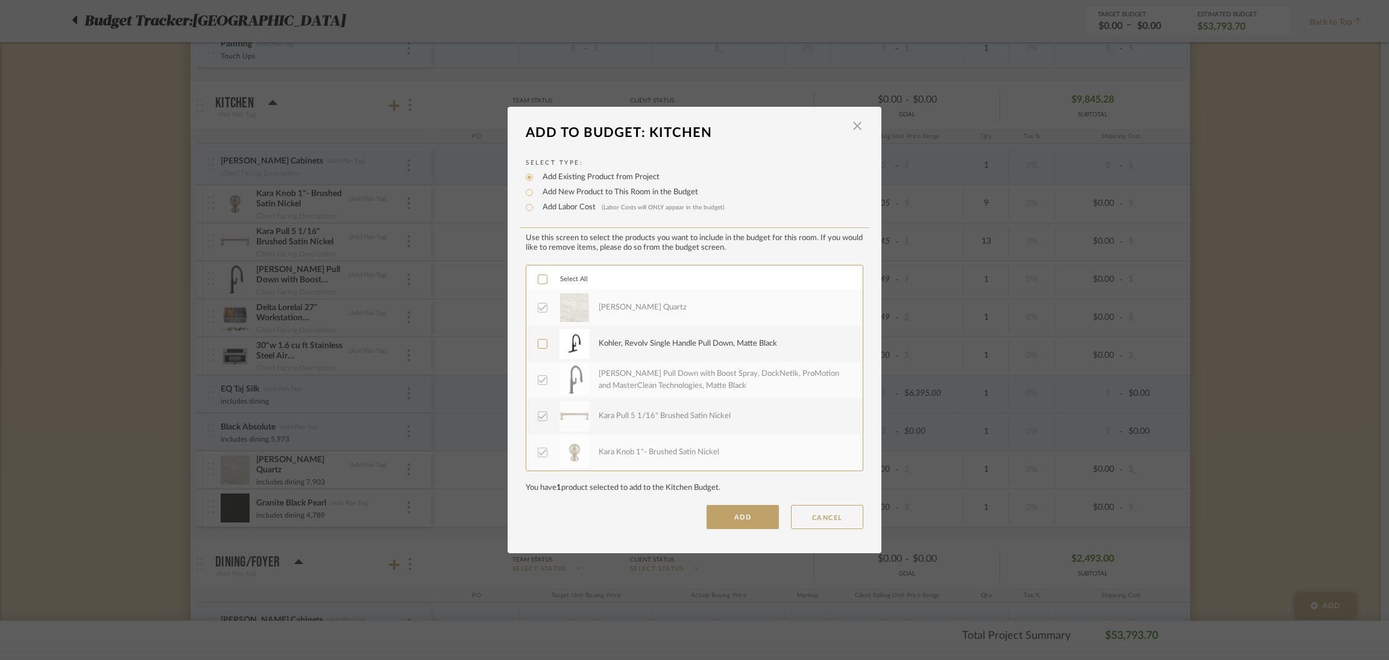
click at [688, 339] on div "Kohler, Revolv Single Handle Pull Down, Matte Black" at bounding box center [688, 344] width 178 height 12
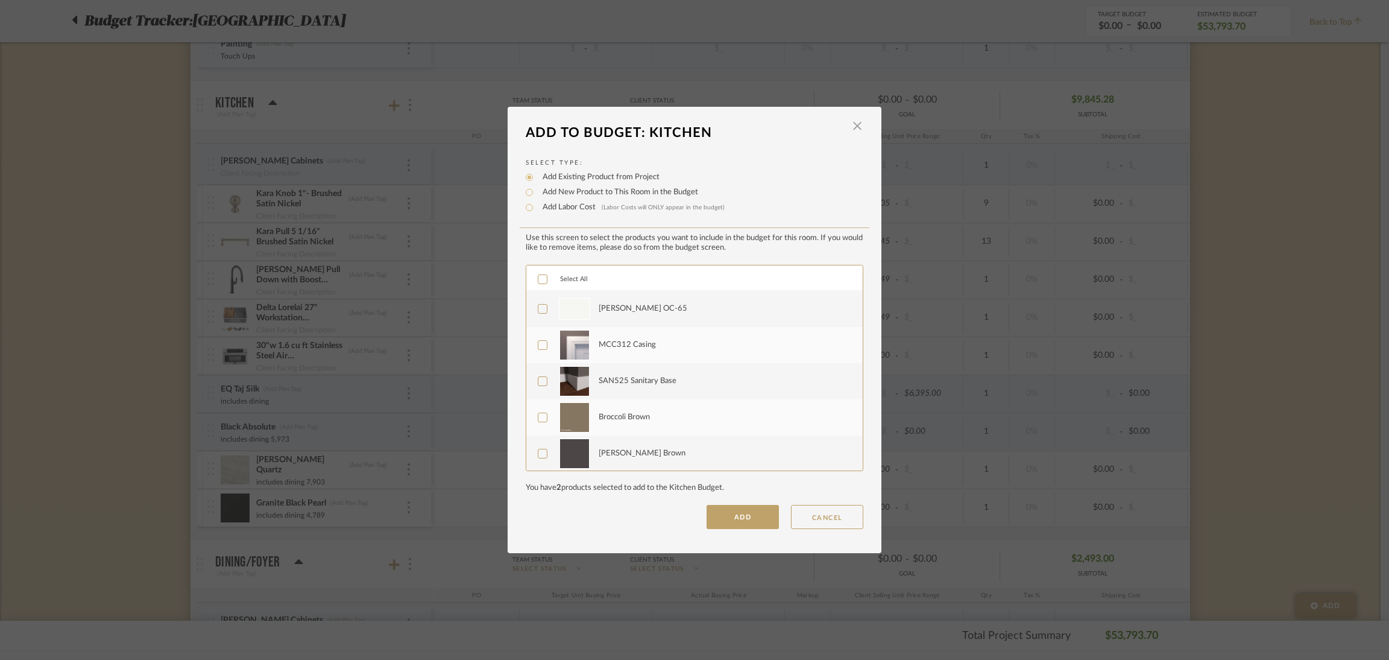
scroll to position [434, 0]
click at [737, 515] on button "ADD" at bounding box center [743, 517] width 72 height 24
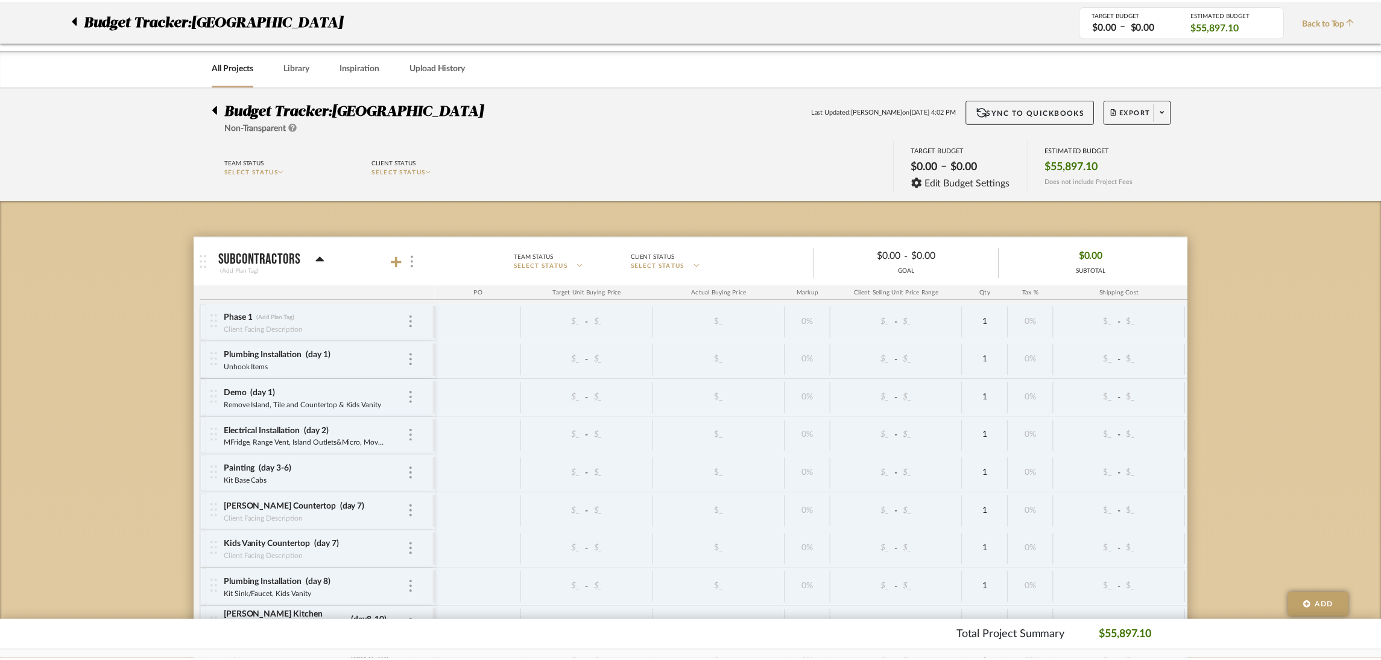
scroll to position [994, 0]
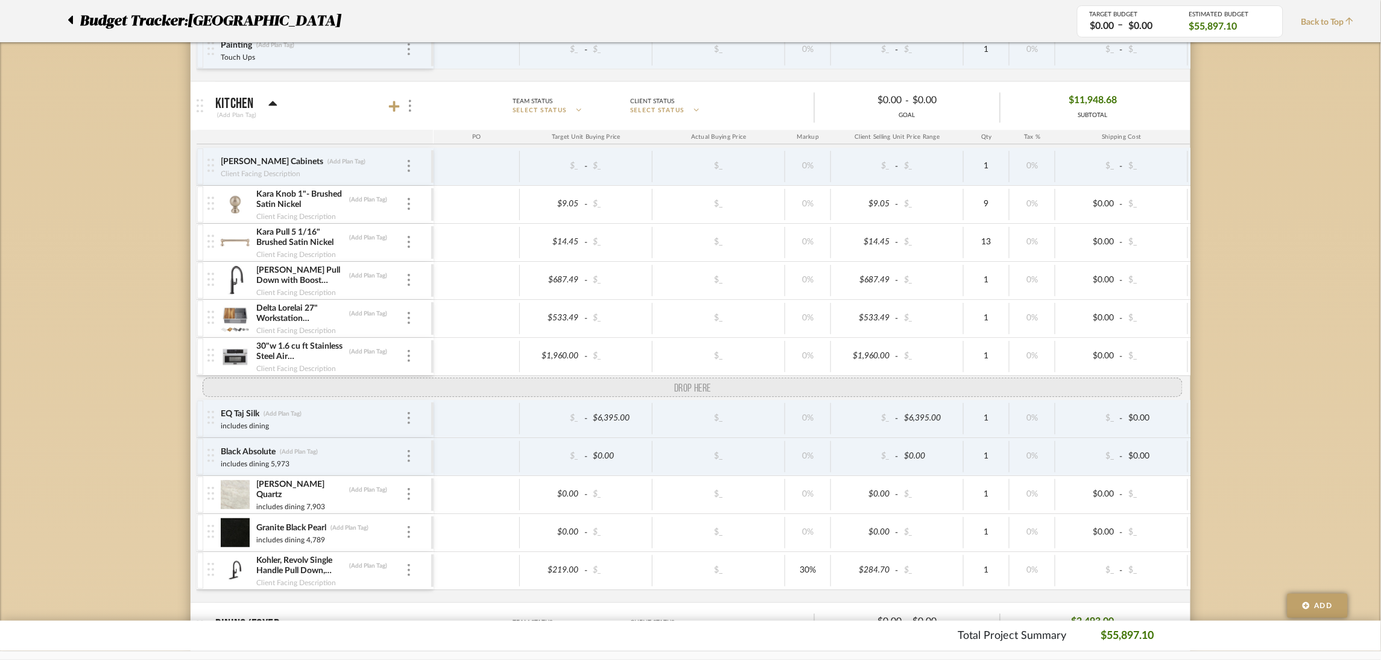
drag, startPoint x: 214, startPoint y: 547, endPoint x: 214, endPoint y: 387, distance: 159.8
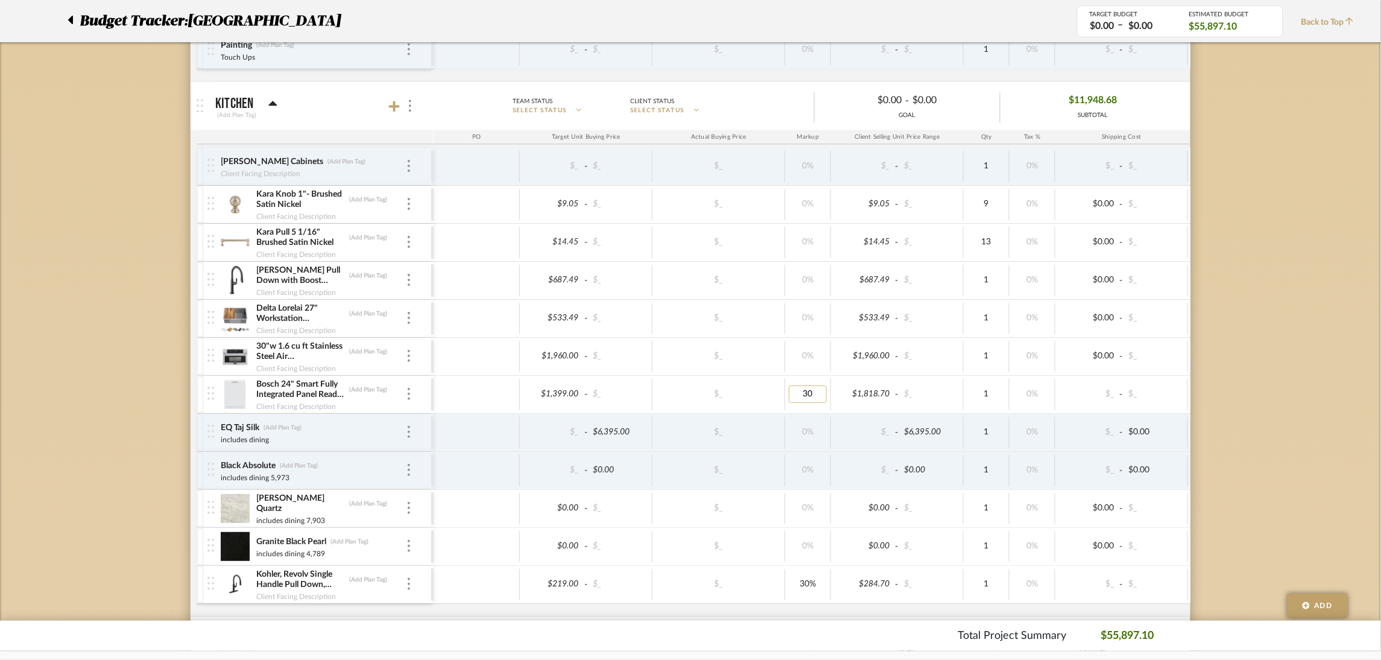
type input "0"
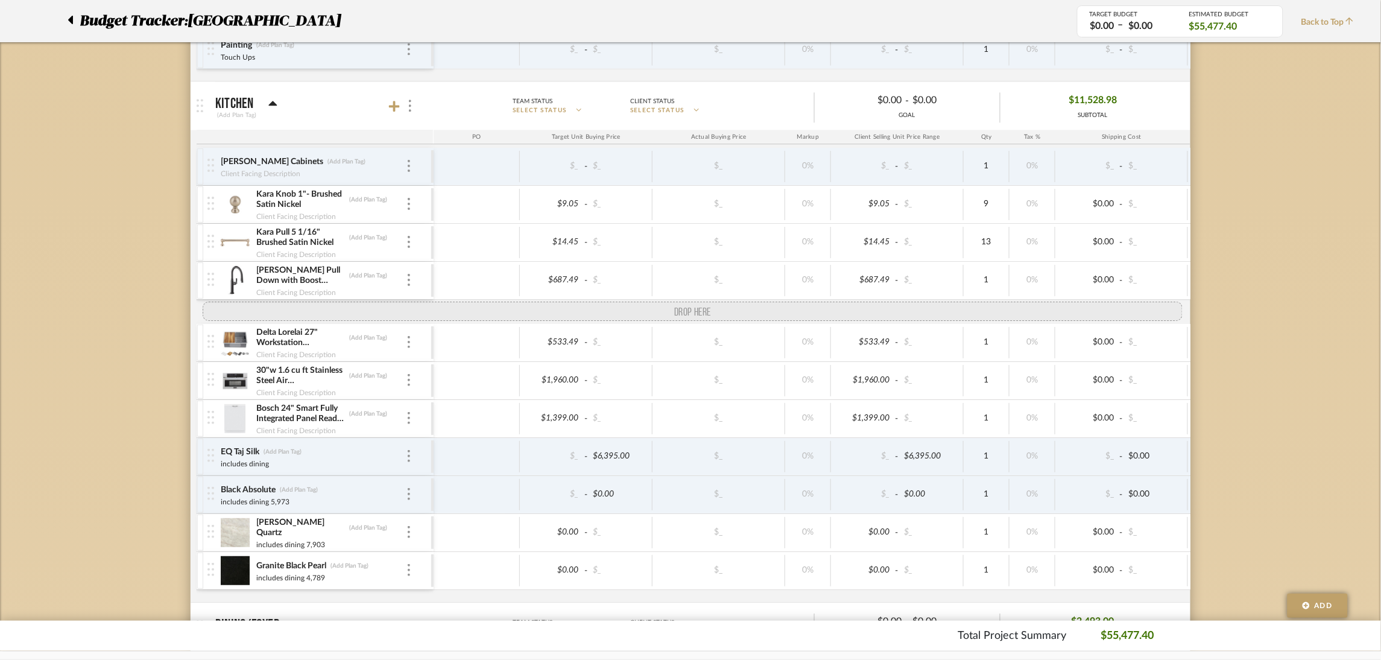
drag, startPoint x: 209, startPoint y: 588, endPoint x: 209, endPoint y: 321, distance: 266.5
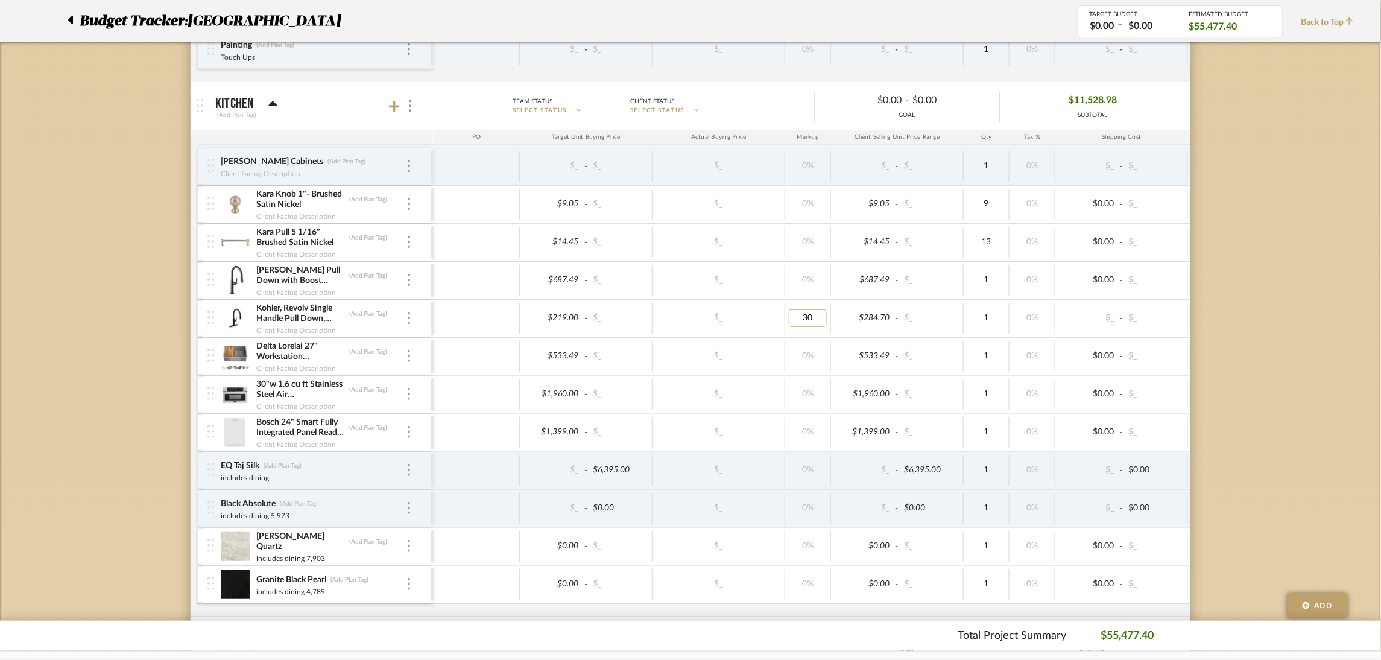
type input "0"
click at [408, 279] on img at bounding box center [409, 280] width 2 height 12
click at [476, 371] on span "Remove Item" at bounding box center [467, 372] width 75 height 10
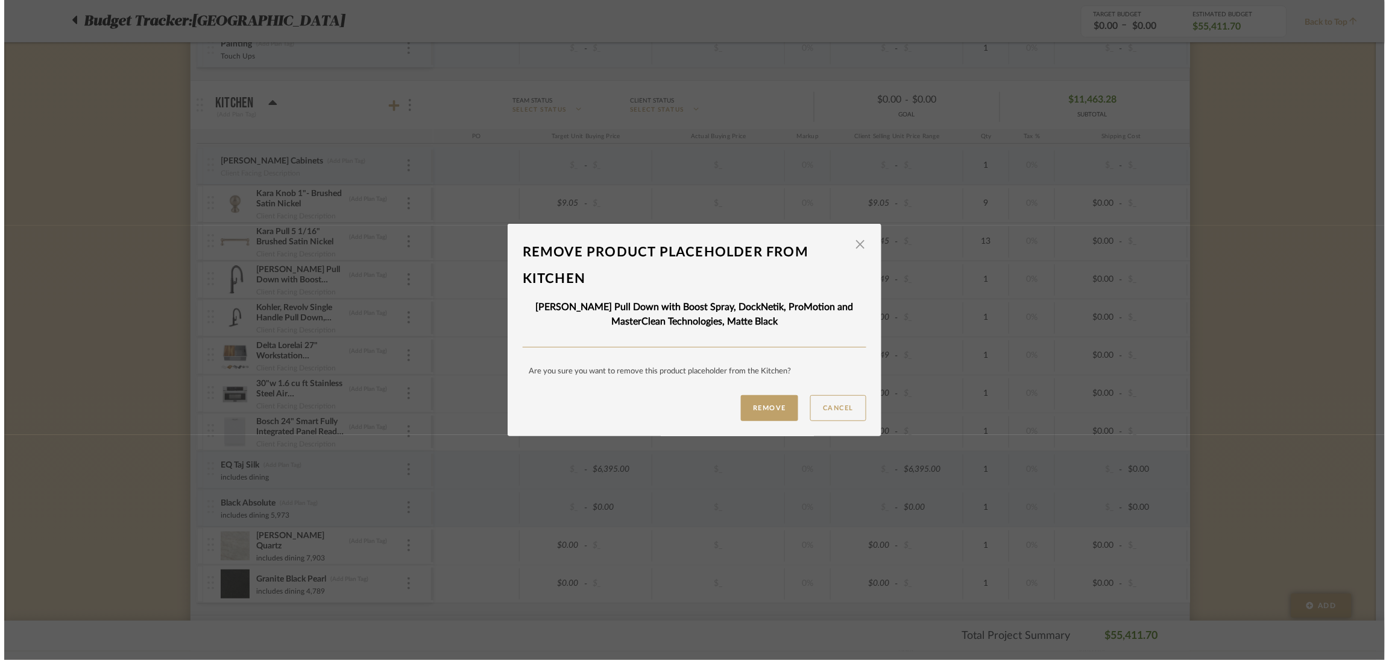
scroll to position [0, 0]
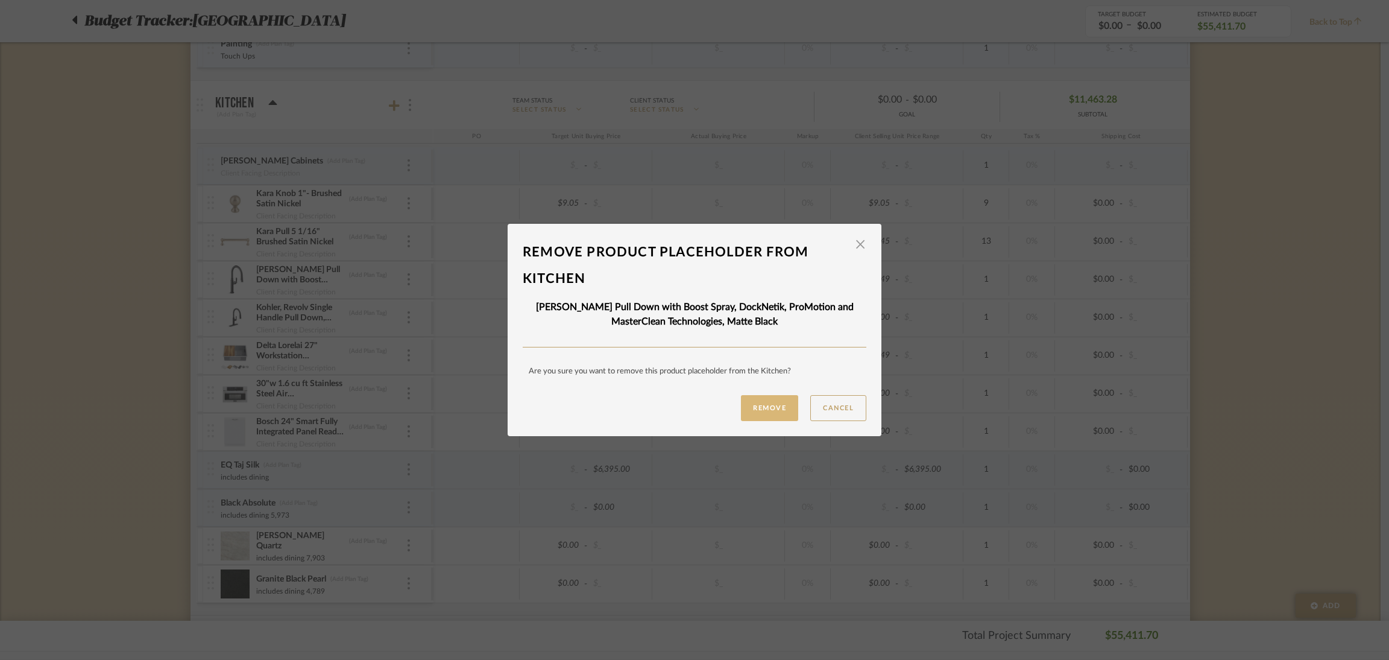
click at [753, 407] on button "Remove" at bounding box center [769, 408] width 57 height 26
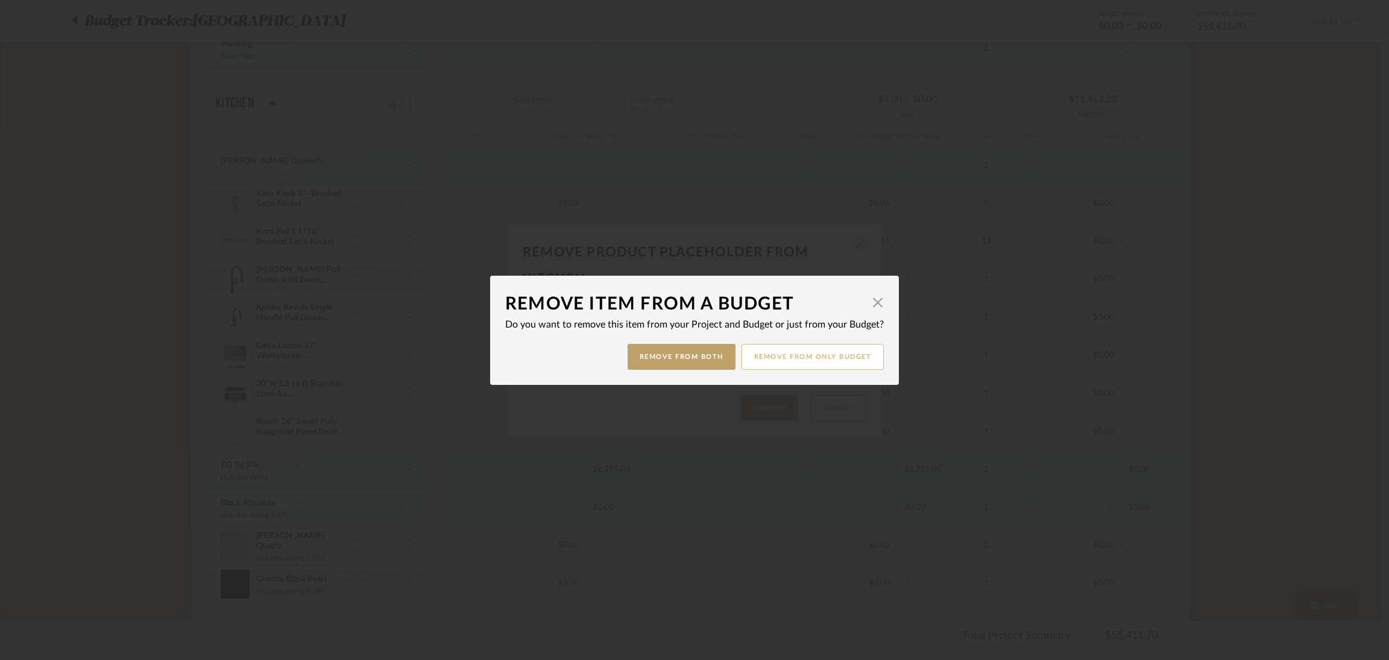
click at [806, 355] on button "Remove from only Budget" at bounding box center [813, 357] width 143 height 26
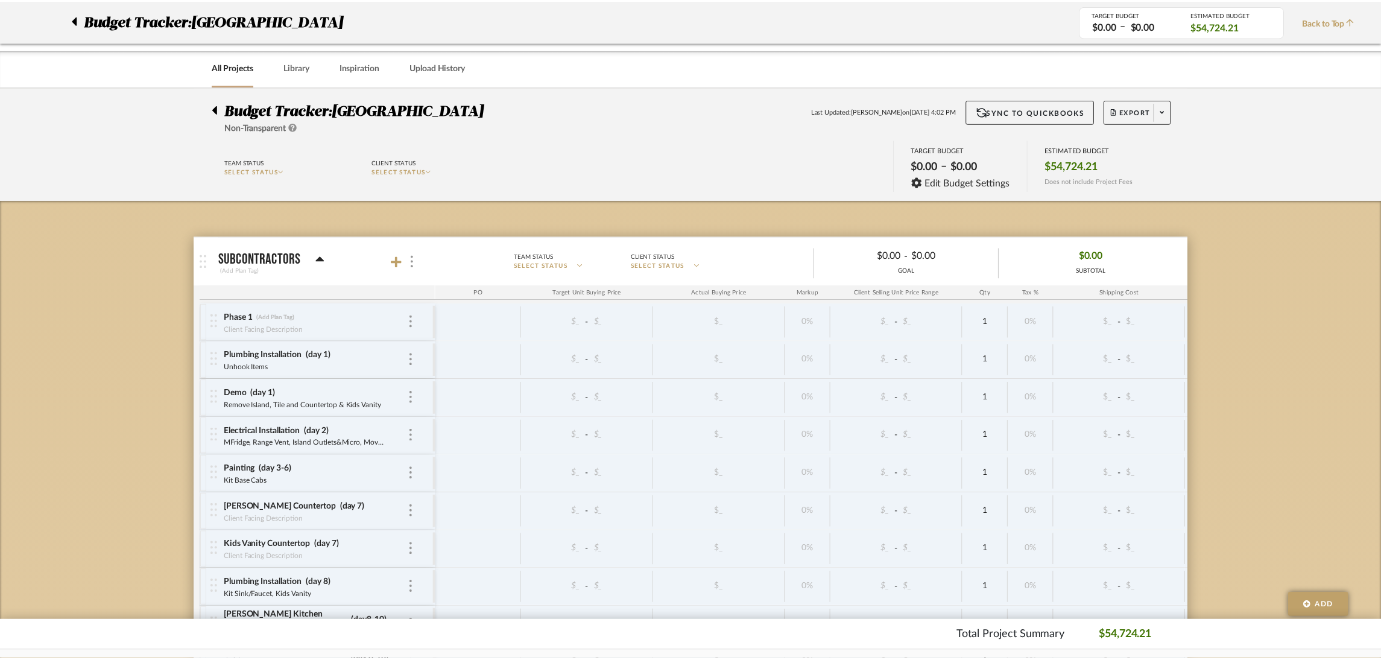
scroll to position [994, 0]
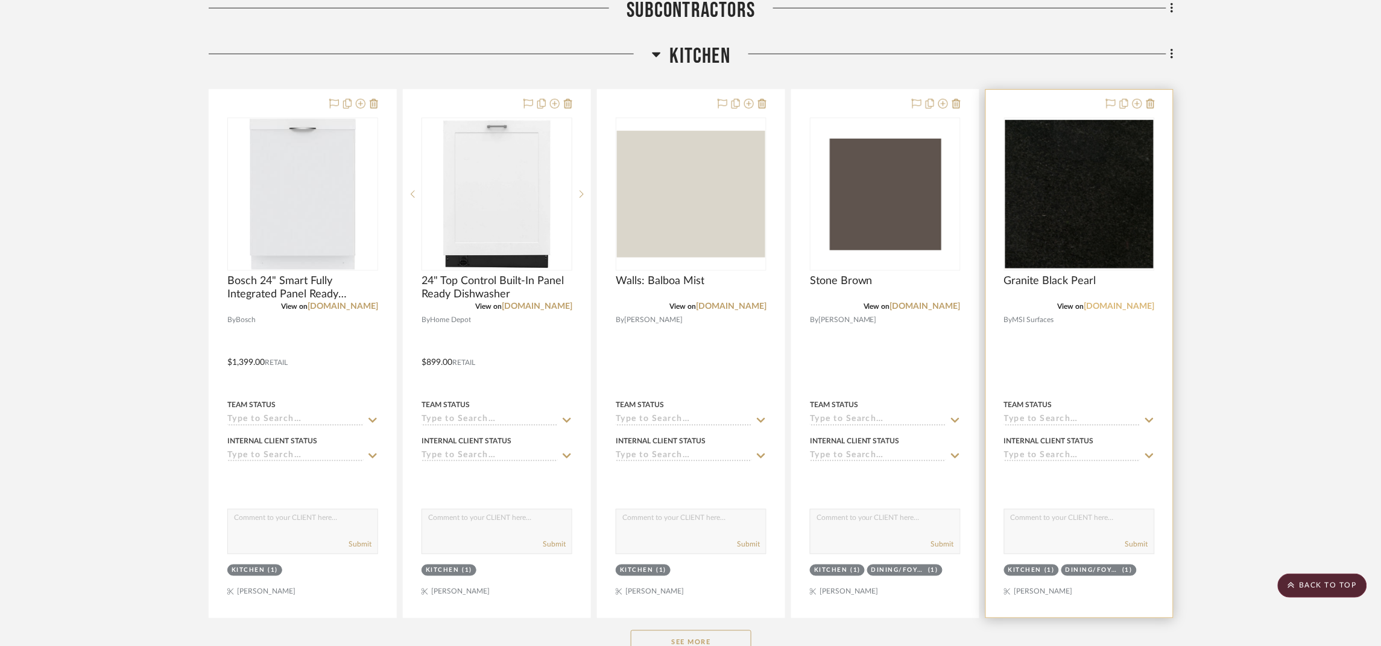
click at [1138, 305] on link "[DOMAIN_NAME]" at bounding box center [1119, 306] width 71 height 8
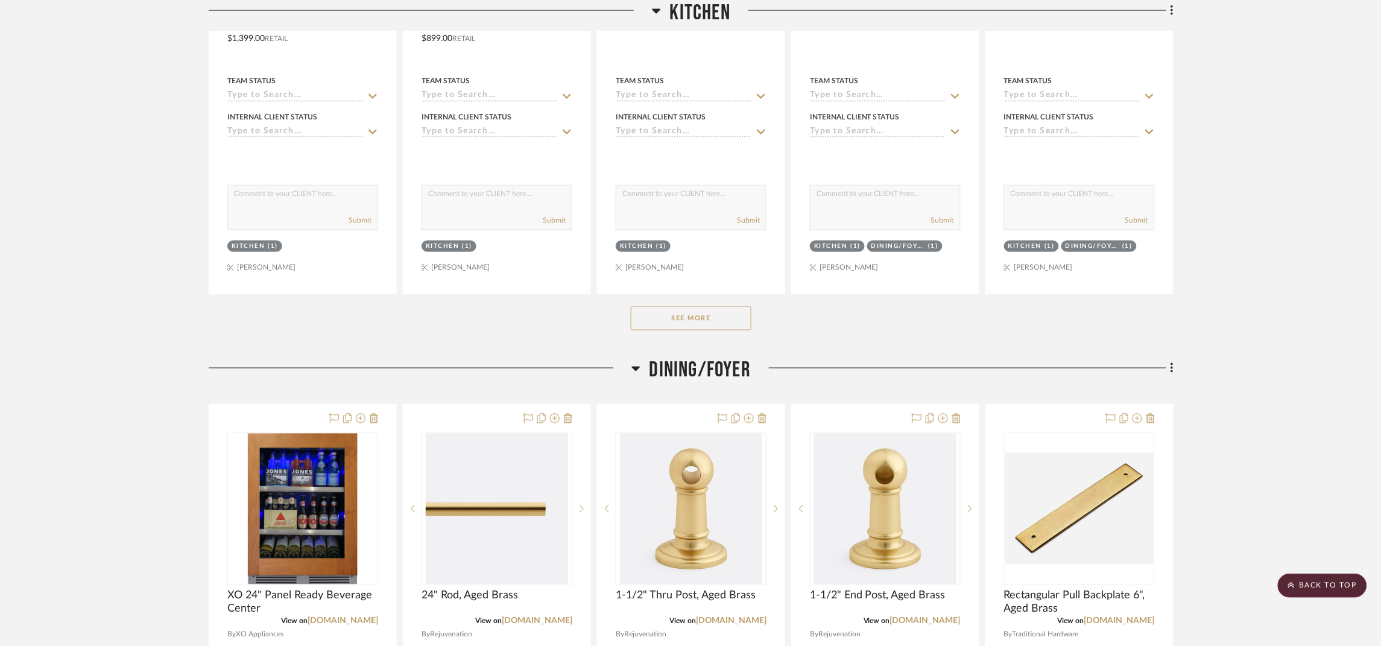
scroll to position [722, 0]
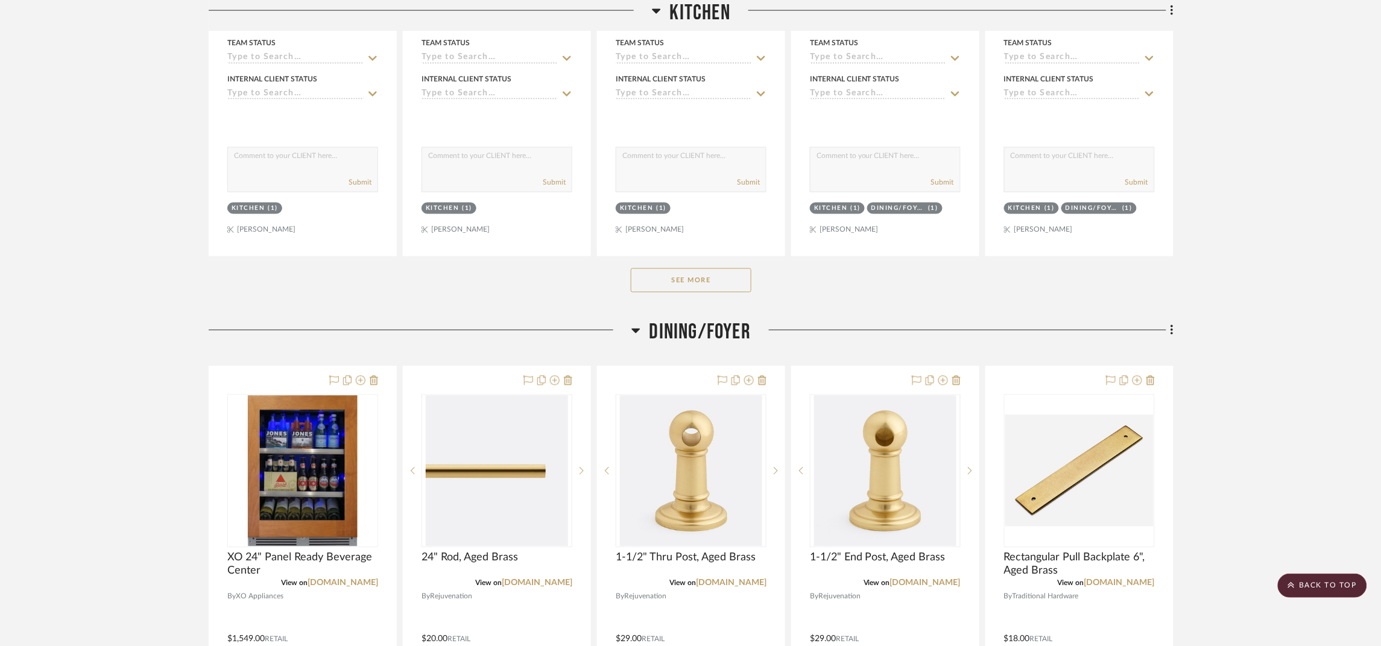
click at [672, 276] on button "See More" at bounding box center [691, 280] width 121 height 24
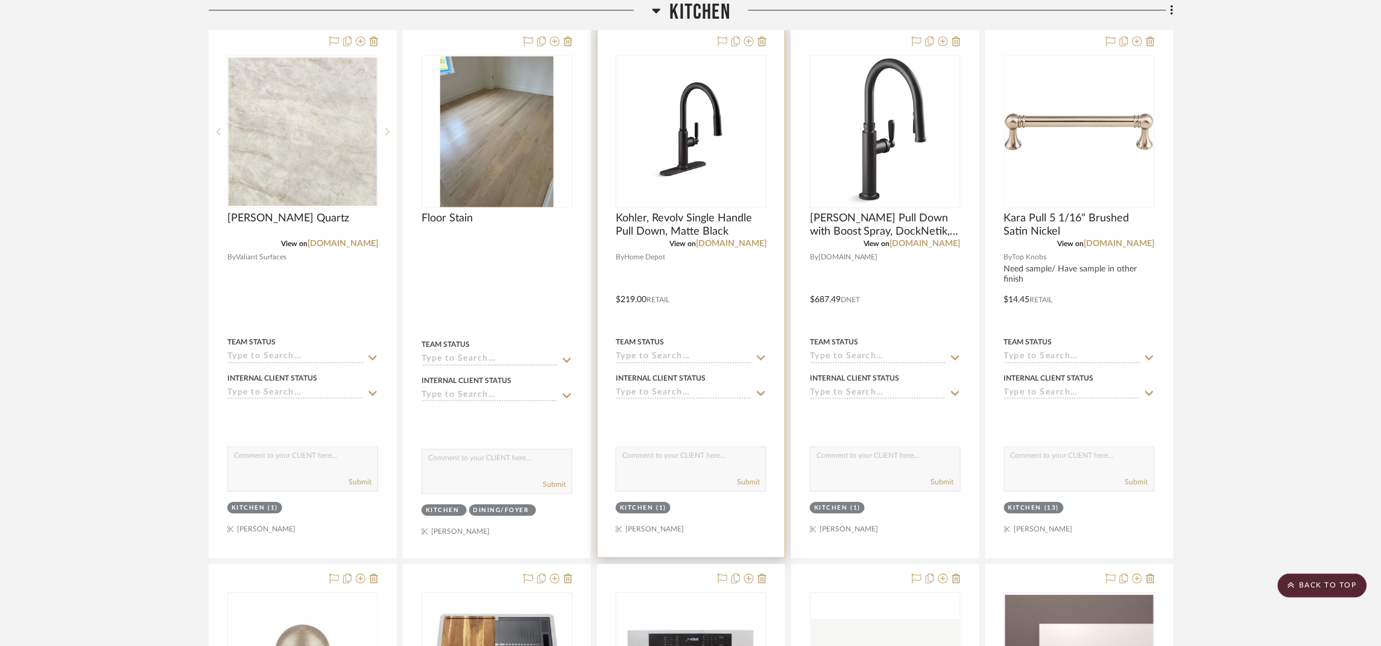
scroll to position [903, 0]
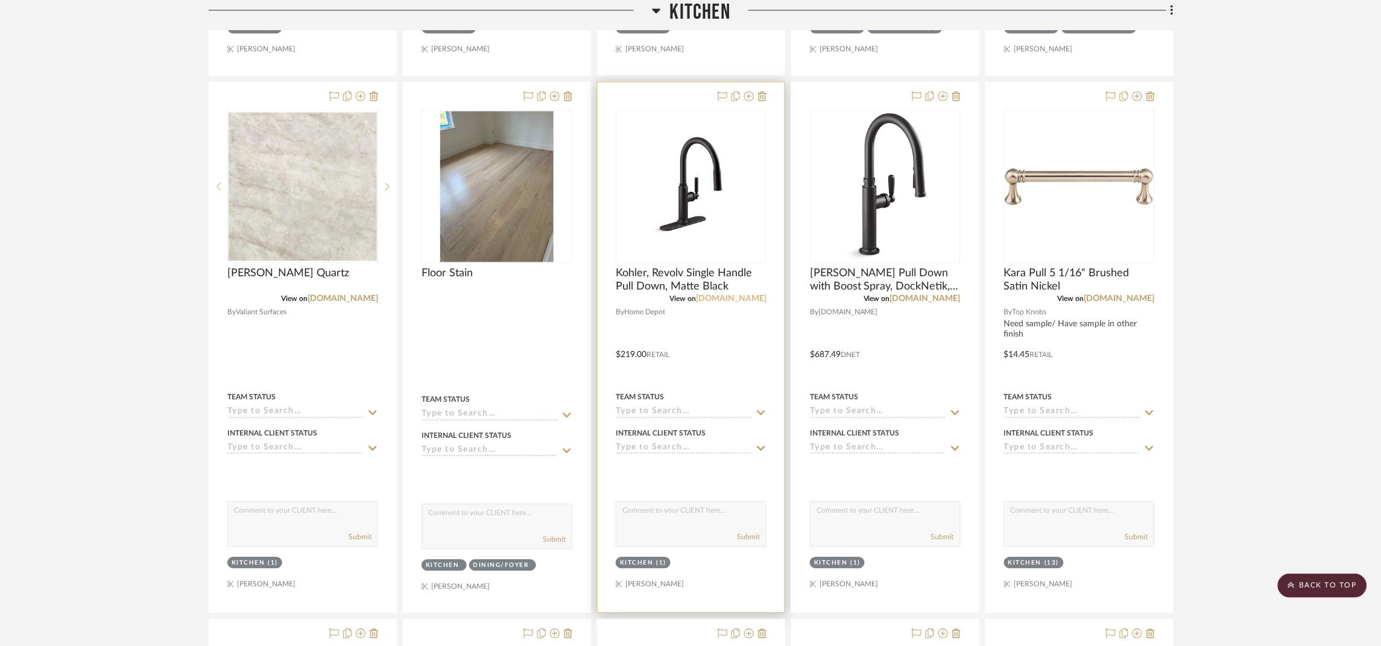
click at [726, 300] on link "homedepot.com" at bounding box center [731, 298] width 71 height 8
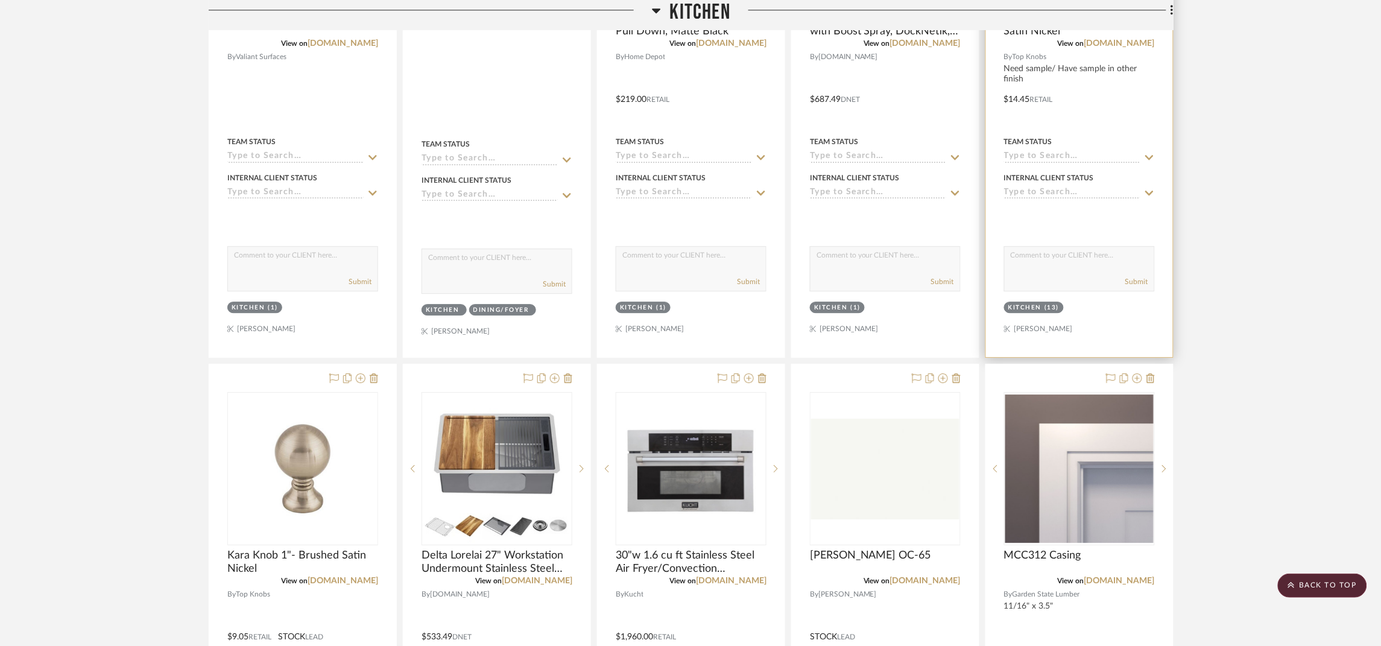
scroll to position [1175, 0]
